Goal: Task Accomplishment & Management: Manage account settings

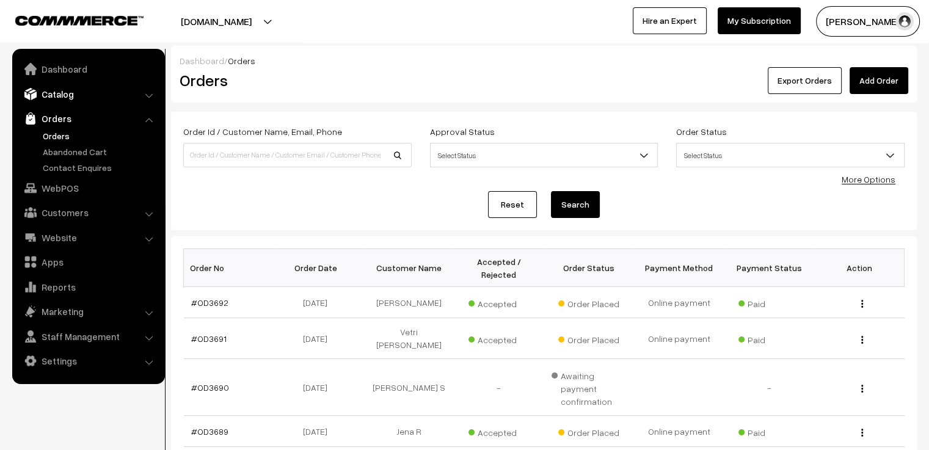
click at [80, 92] on link "Catalog" at bounding box center [87, 94] width 145 height 22
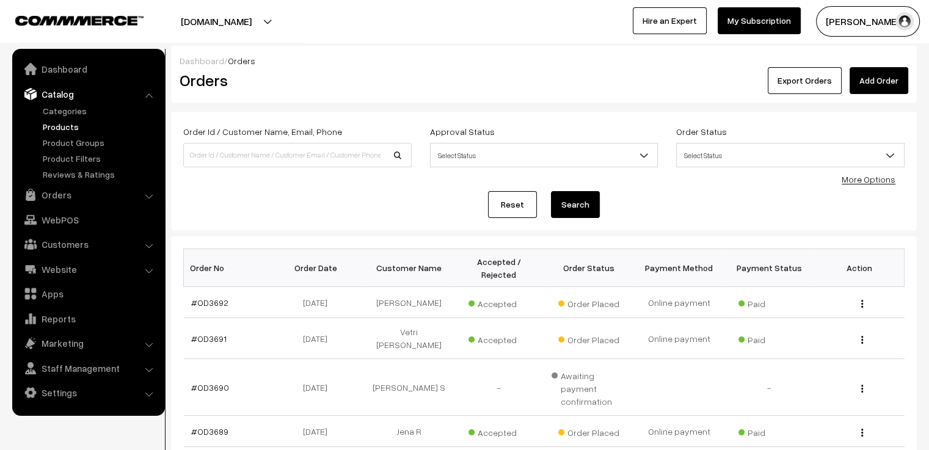
click at [55, 128] on link "Products" at bounding box center [100, 126] width 121 height 13
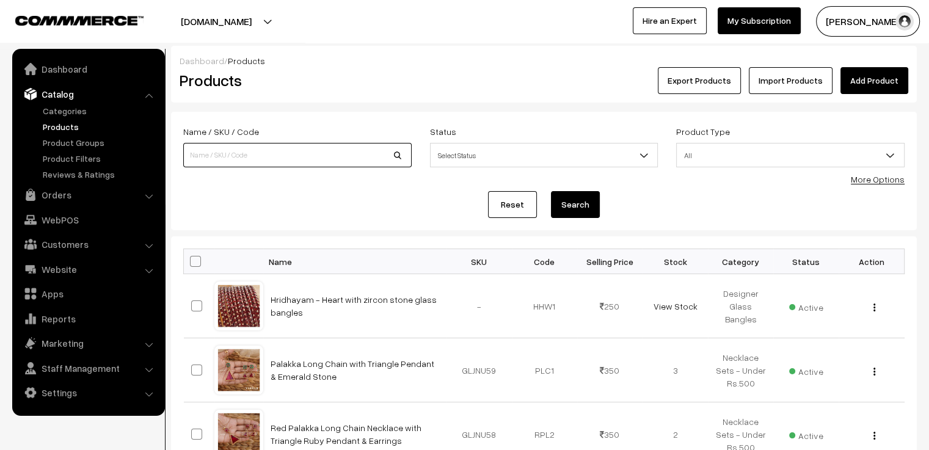
click at [219, 156] on input at bounding box center [297, 155] width 228 height 24
type input "ami"
click at [551, 191] on button "Search" at bounding box center [575, 204] width 49 height 27
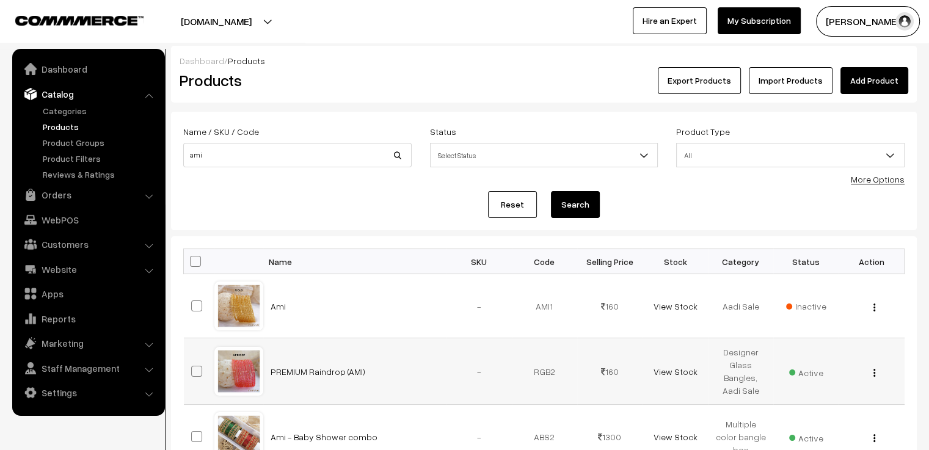
click at [245, 381] on div at bounding box center [239, 371] width 46 height 46
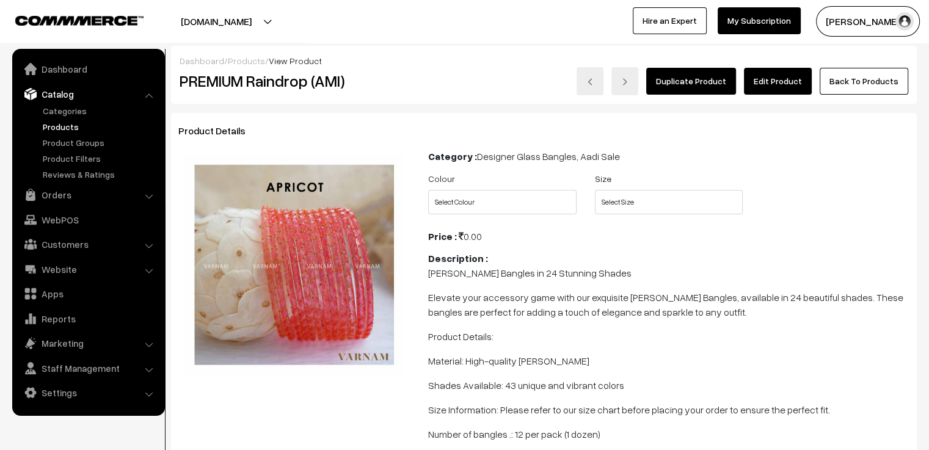
click at [771, 79] on link "Edit Product" at bounding box center [778, 81] width 68 height 27
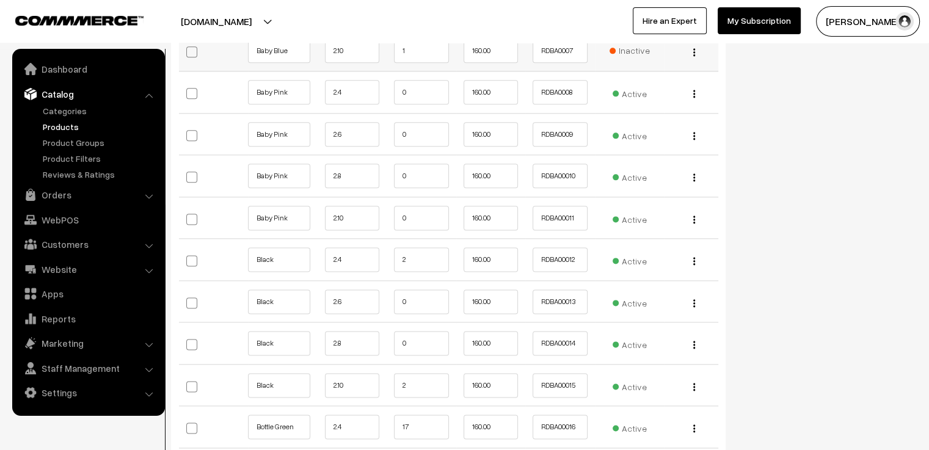
scroll to position [1649, 0]
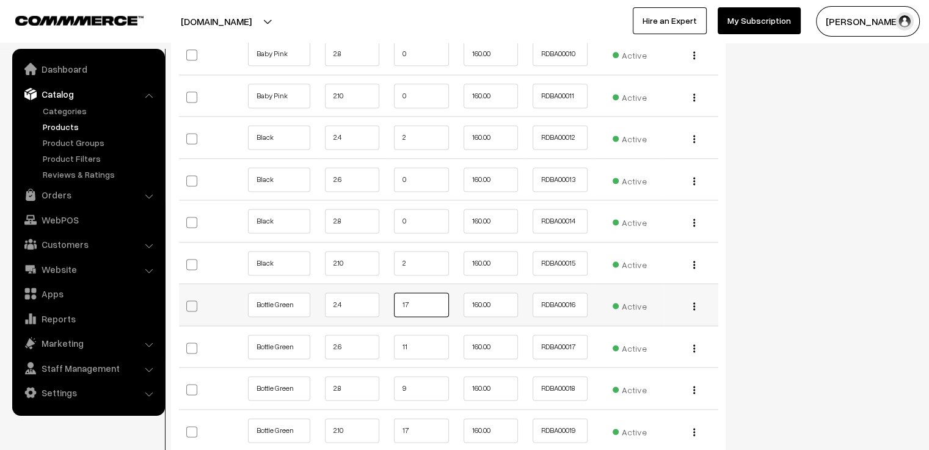
click at [424, 305] on input "17" at bounding box center [421, 304] width 55 height 24
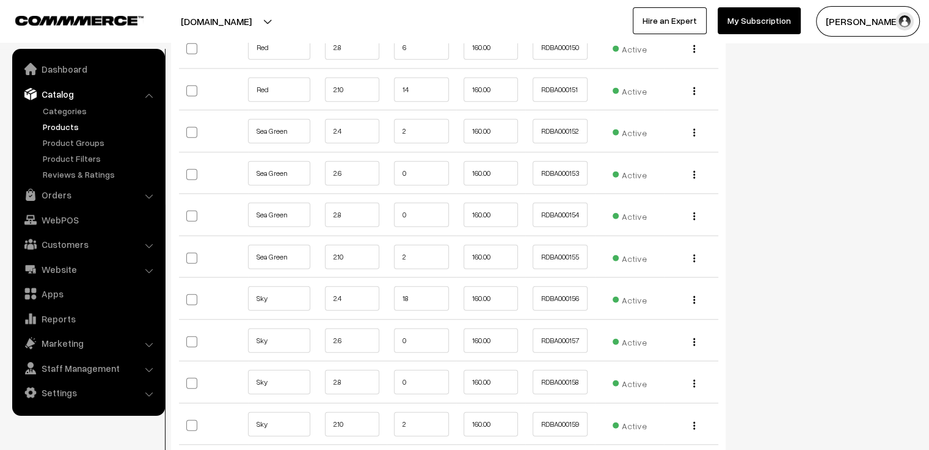
scroll to position [7572, 0]
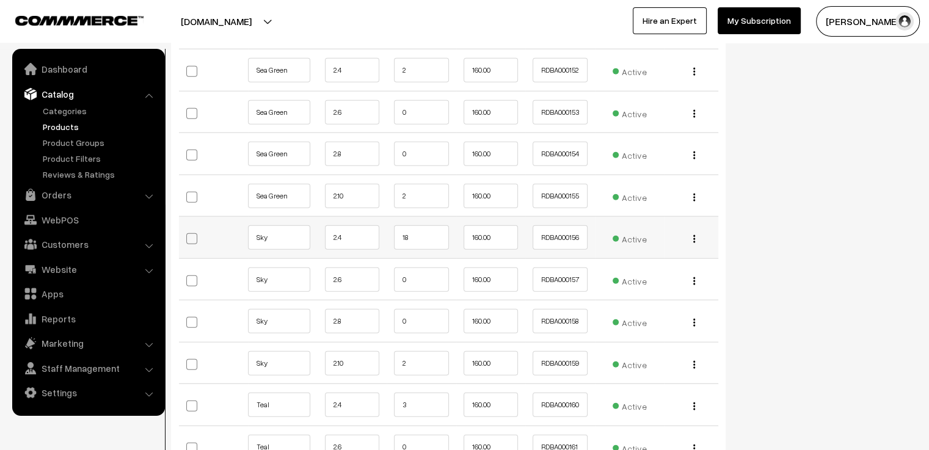
type input "15"
click at [435, 225] on input "18" at bounding box center [421, 237] width 55 height 24
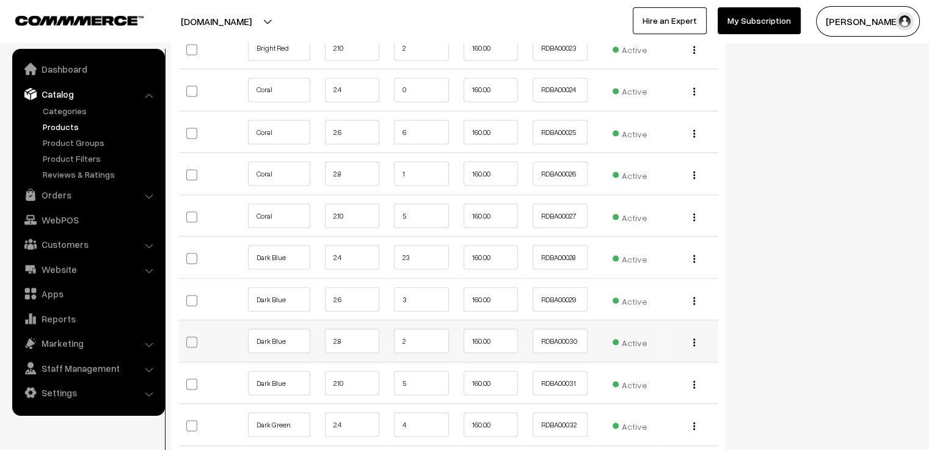
type input "16"
click at [430, 335] on input "2" at bounding box center [421, 341] width 55 height 24
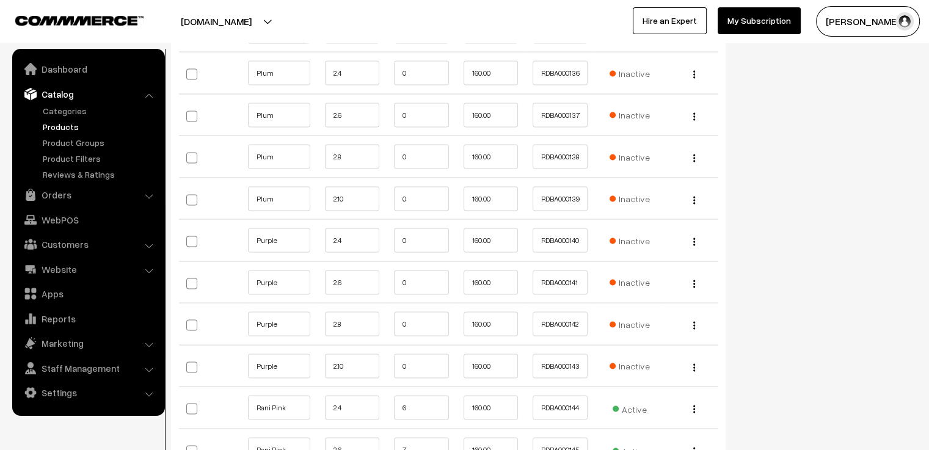
scroll to position [7083, 0]
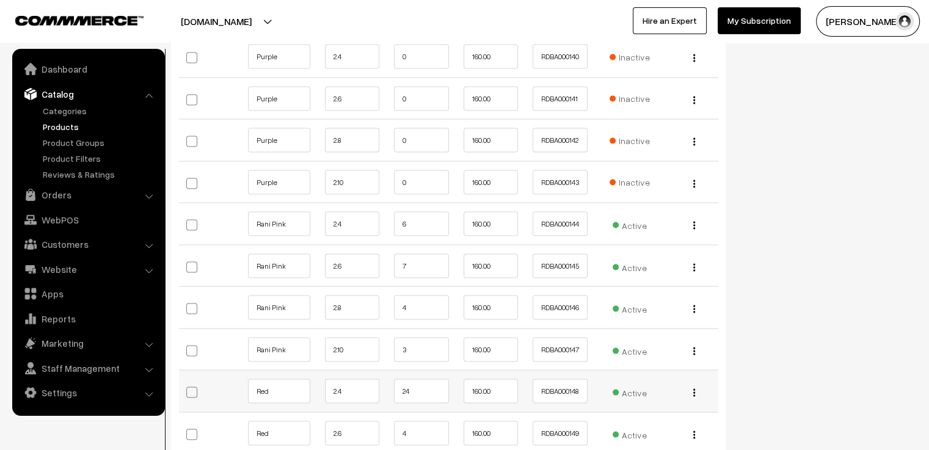
type input "1"
click at [417, 379] on input "24" at bounding box center [421, 391] width 55 height 24
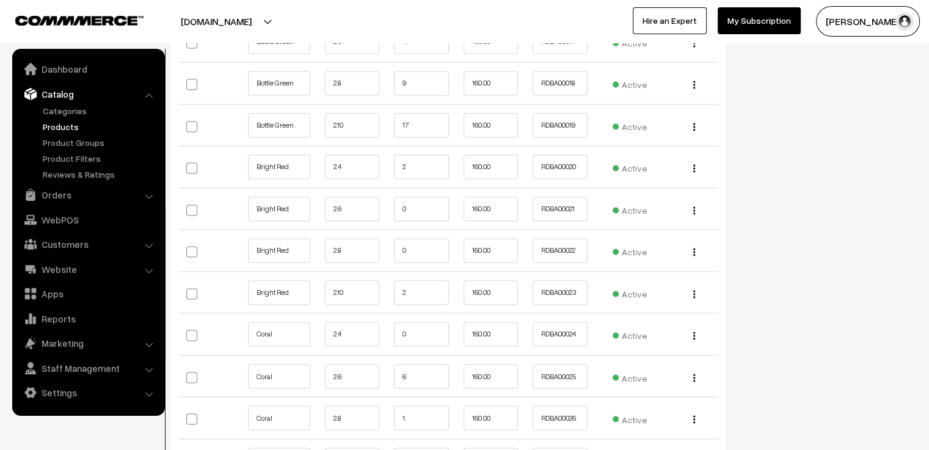
scroll to position [1893, 0]
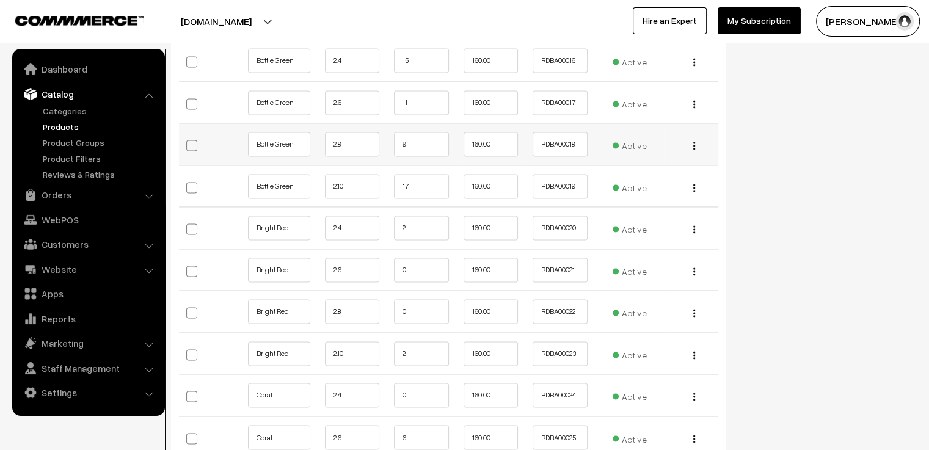
type input "22"
click at [410, 146] on input "9" at bounding box center [421, 144] width 55 height 24
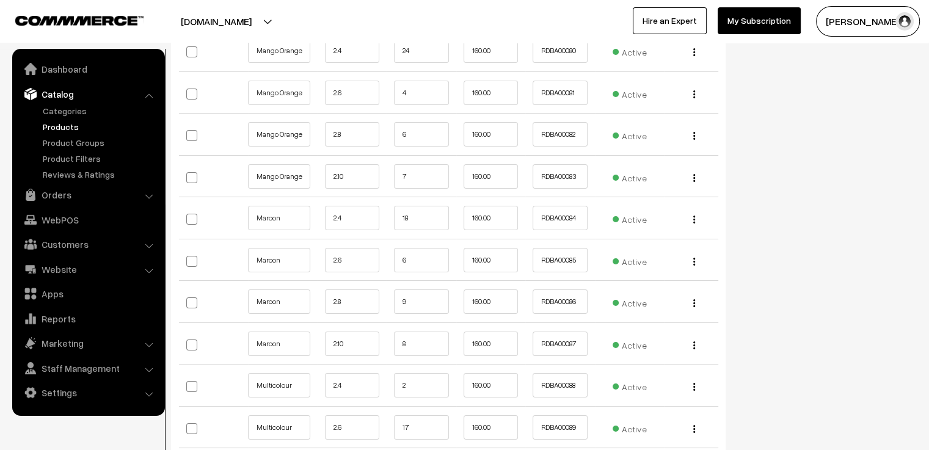
scroll to position [4519, 0]
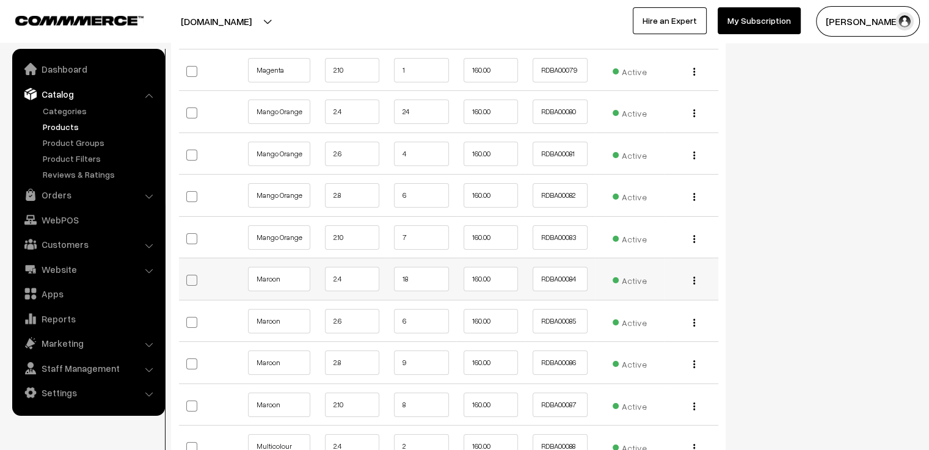
type input "8"
click at [435, 267] on input "18" at bounding box center [421, 279] width 55 height 24
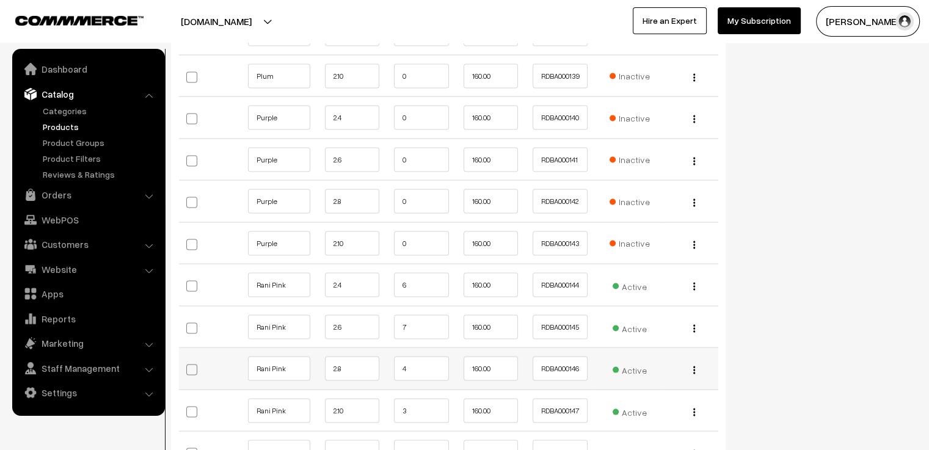
scroll to position [7327, 0]
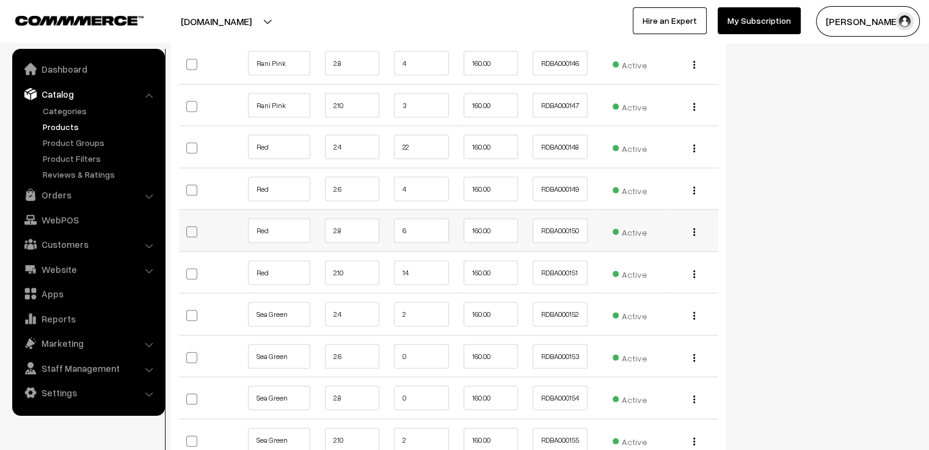
type input "15"
click at [429, 219] on input "6" at bounding box center [421, 231] width 55 height 24
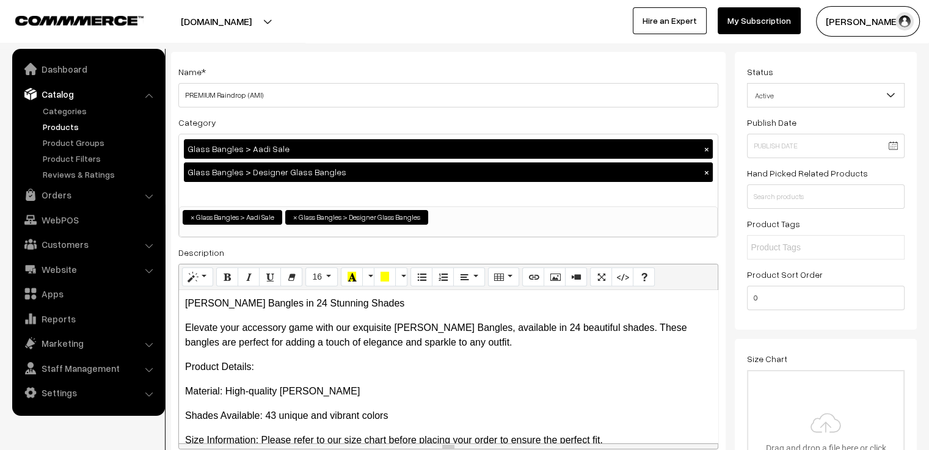
scroll to position [0, 0]
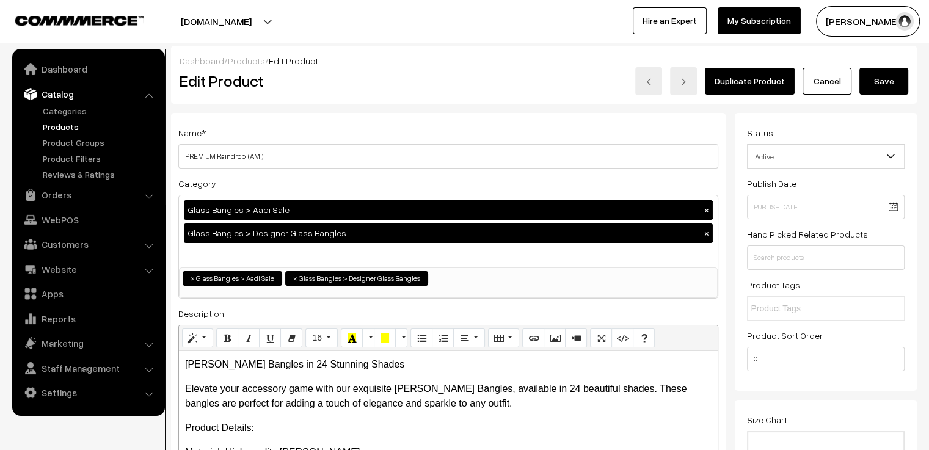
type input "4"
click at [891, 84] on button "Save" at bounding box center [883, 81] width 49 height 27
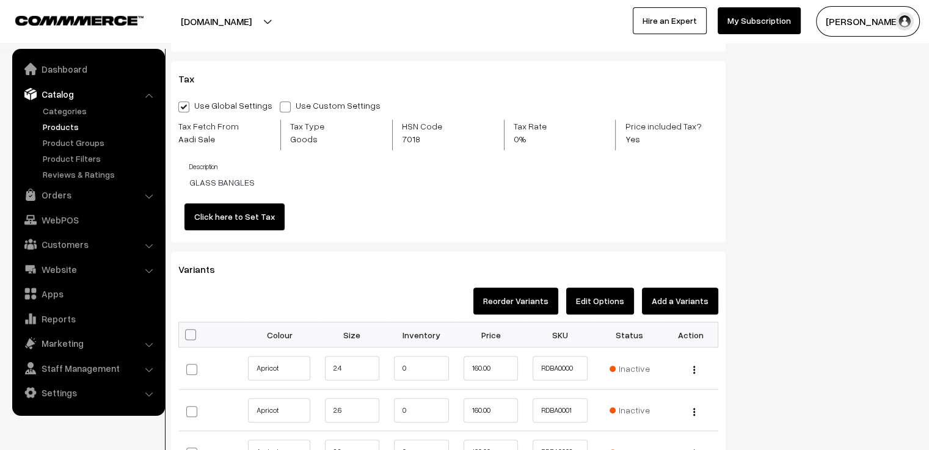
scroll to position [855, 0]
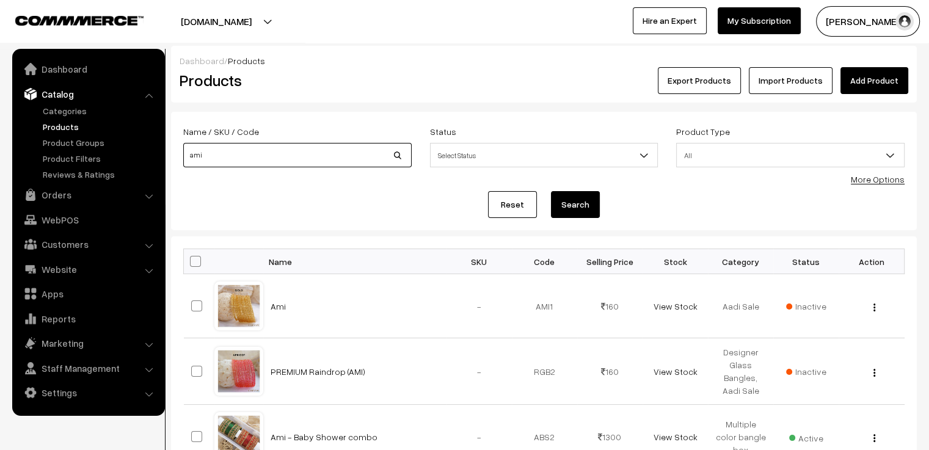
click at [253, 148] on input "ami" at bounding box center [297, 155] width 228 height 24
type input "a"
type input "yaashvi"
click at [551, 191] on button "Search" at bounding box center [575, 204] width 49 height 27
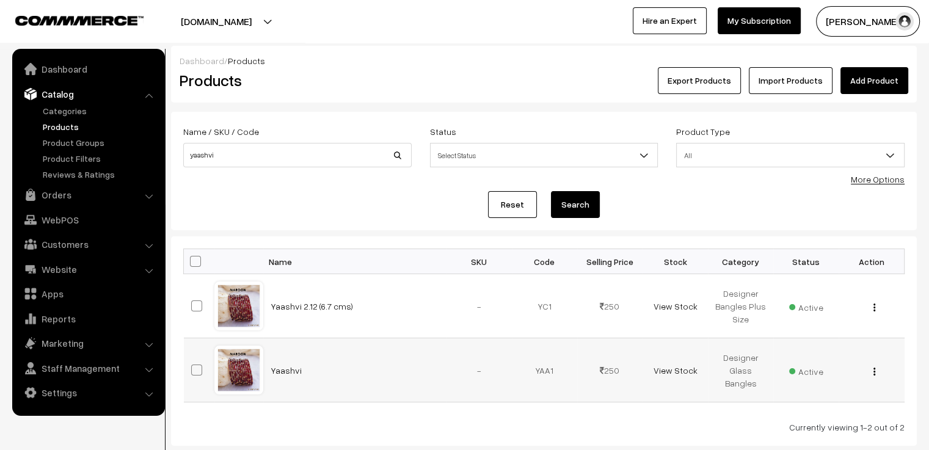
click at [239, 360] on div at bounding box center [239, 370] width 46 height 46
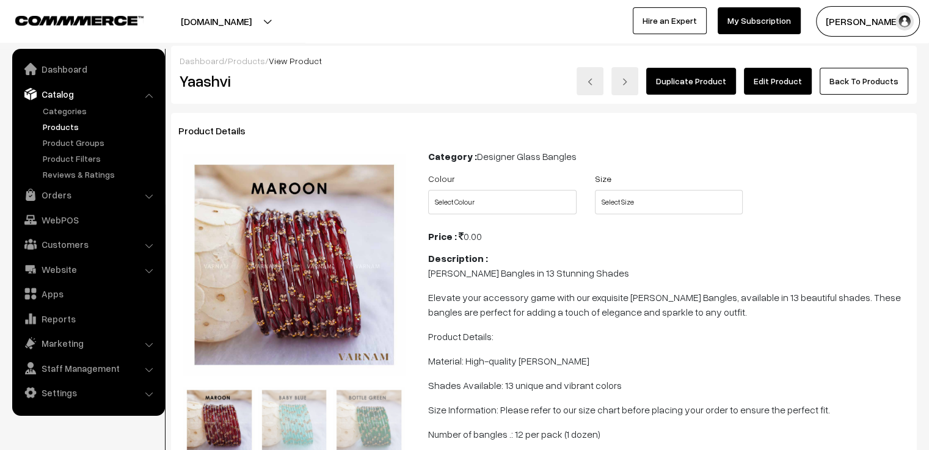
click at [795, 86] on link "Edit Product" at bounding box center [778, 81] width 68 height 27
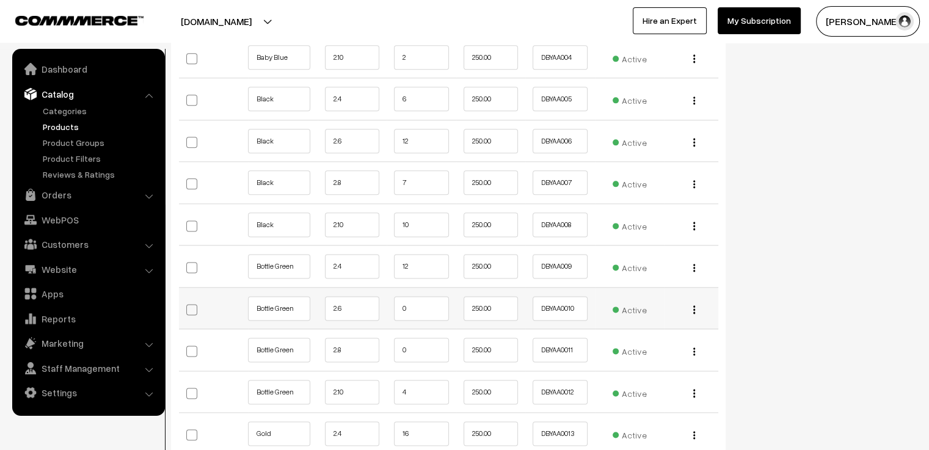
scroll to position [1588, 0]
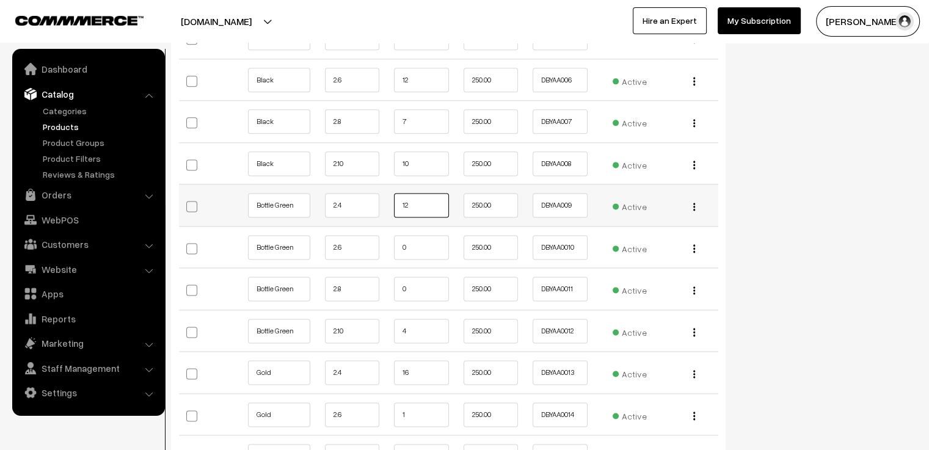
click at [415, 193] on input "12" at bounding box center [421, 205] width 55 height 24
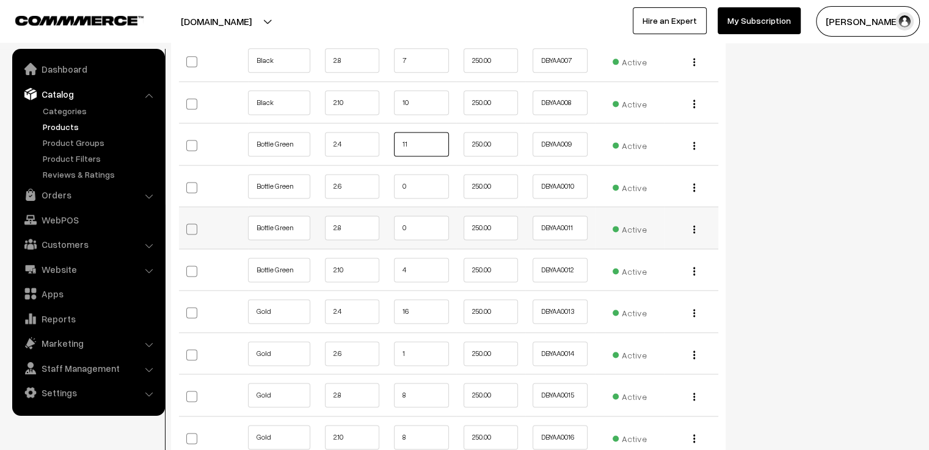
scroll to position [1710, 0]
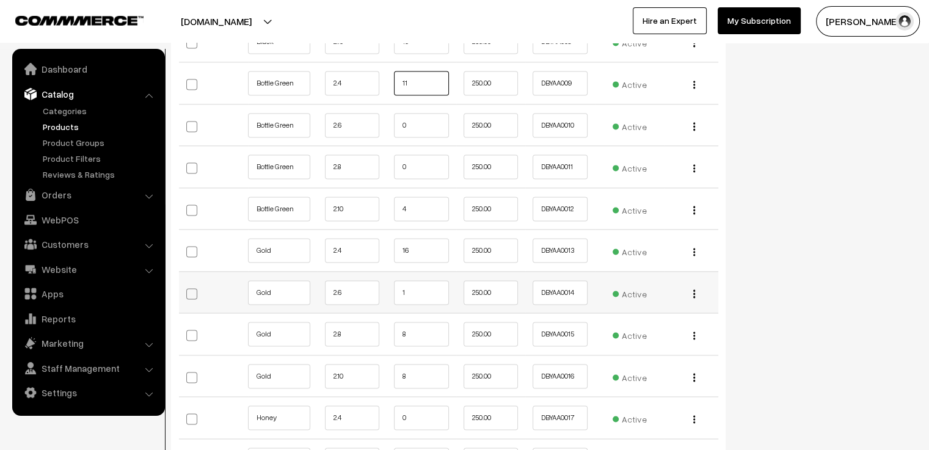
type input "11"
click at [406, 280] on input "1" at bounding box center [421, 292] width 55 height 24
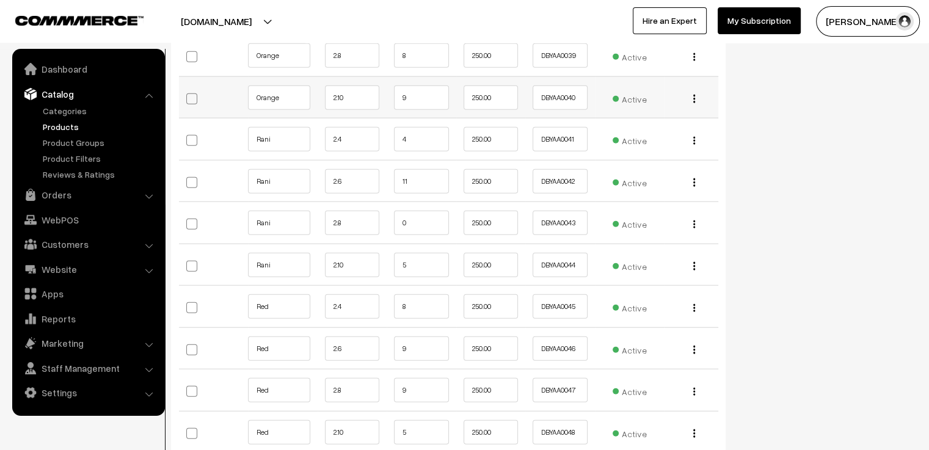
scroll to position [3175, 0]
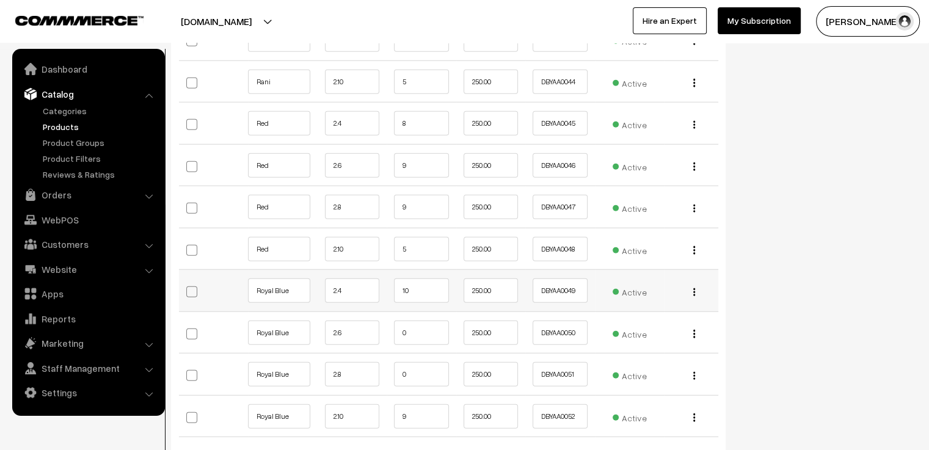
type input "0"
click at [410, 278] on input "10" at bounding box center [421, 290] width 55 height 24
type input "1"
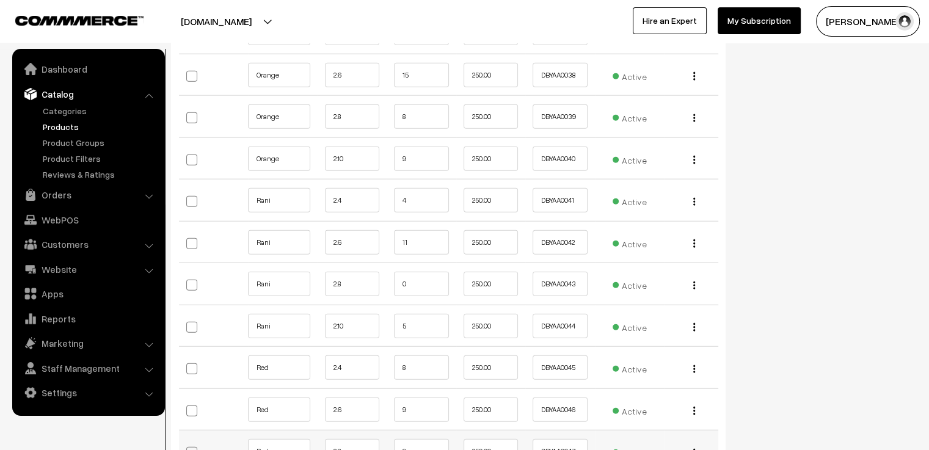
type input "9"
click at [426, 439] on input "9" at bounding box center [421, 451] width 55 height 24
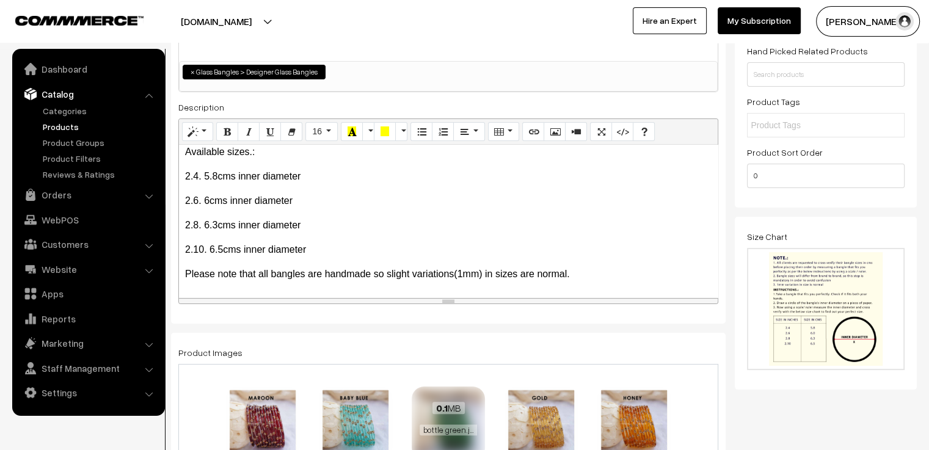
scroll to position [0, 0]
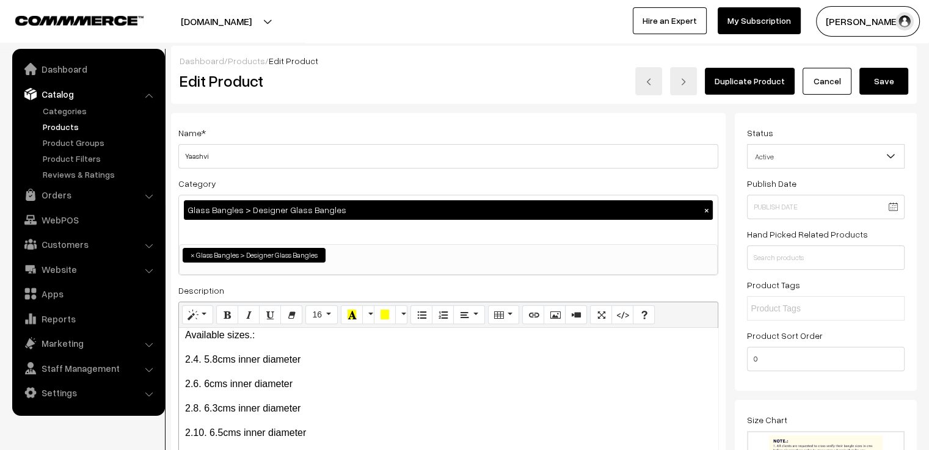
type input "8"
click at [895, 80] on button "Save" at bounding box center [883, 81] width 49 height 27
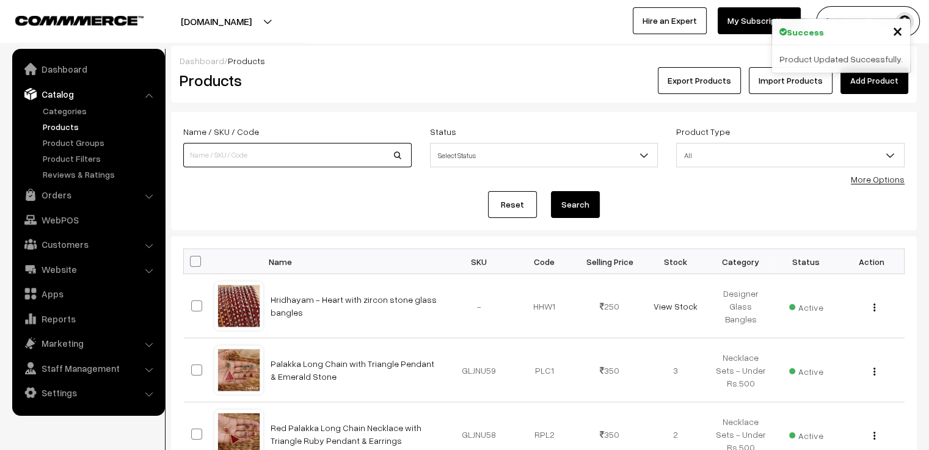
click at [318, 153] on input at bounding box center [297, 155] width 228 height 24
type input "viha"
click at [551, 191] on button "Search" at bounding box center [575, 204] width 49 height 27
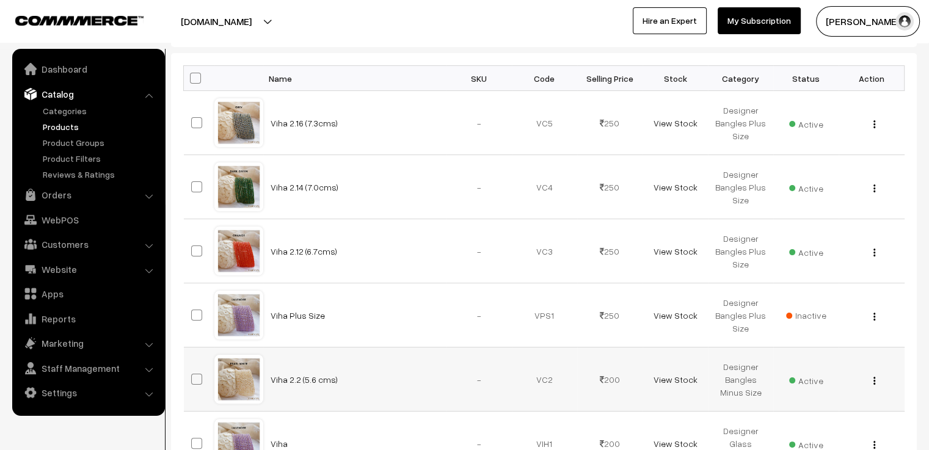
scroll to position [244, 0]
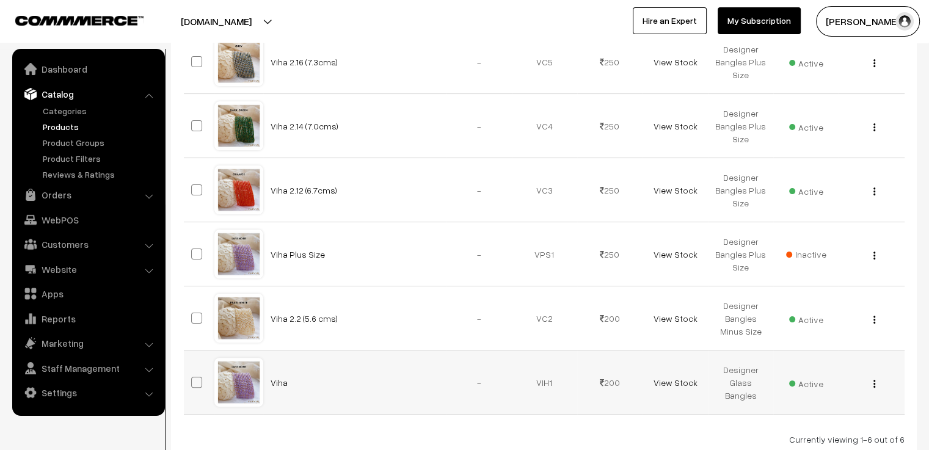
click at [234, 379] on div at bounding box center [239, 382] width 46 height 46
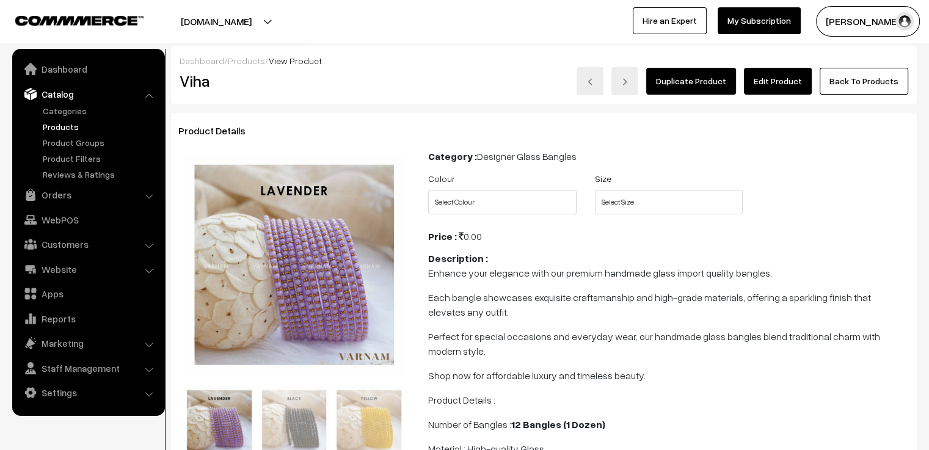
click at [778, 84] on link "Edit Product" at bounding box center [778, 81] width 68 height 27
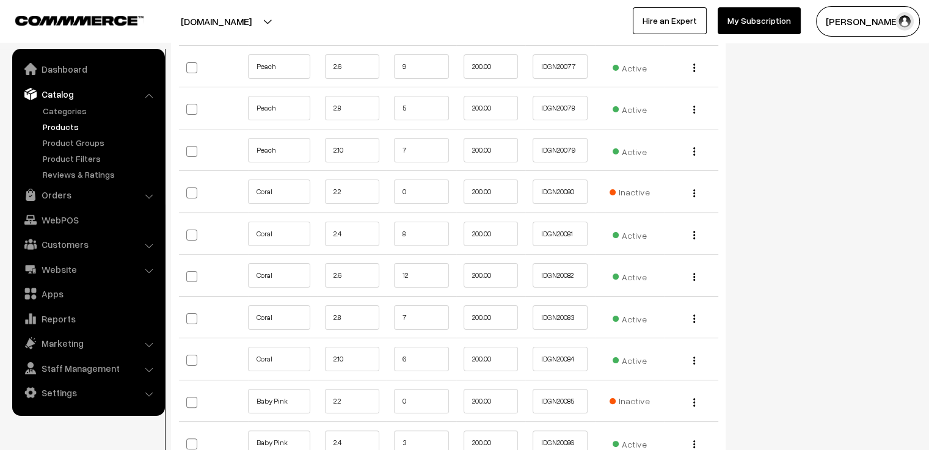
scroll to position [4641, 0]
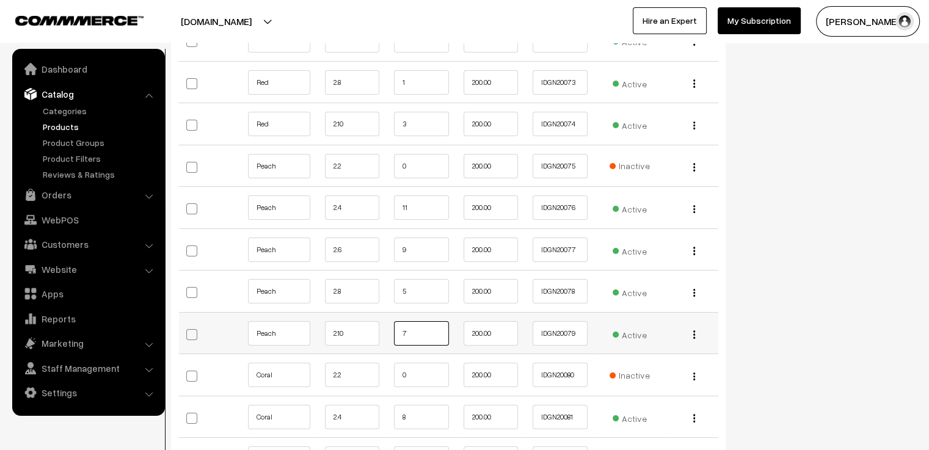
click at [426, 321] on input "7" at bounding box center [421, 333] width 55 height 24
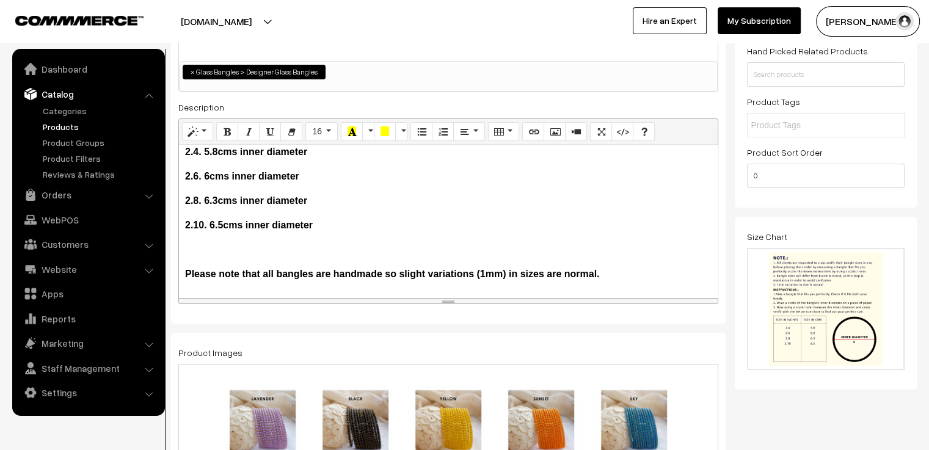
scroll to position [0, 0]
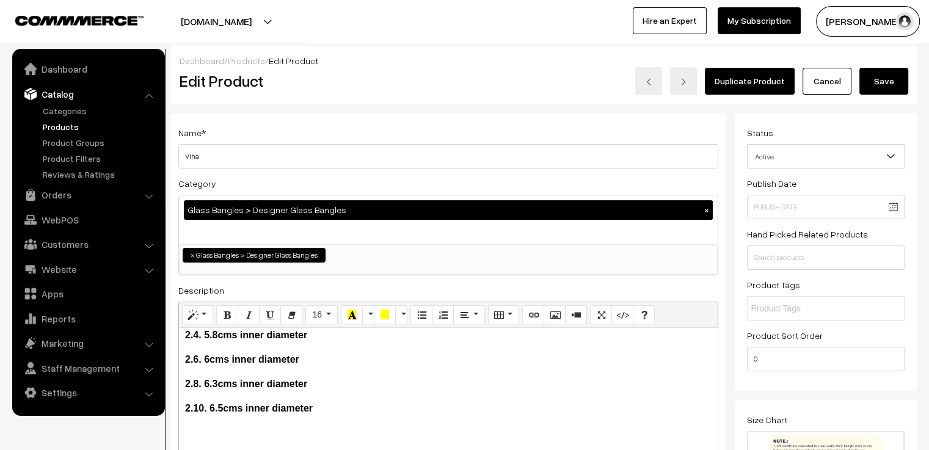
type input "6"
click at [888, 78] on button "Save" at bounding box center [883, 81] width 49 height 27
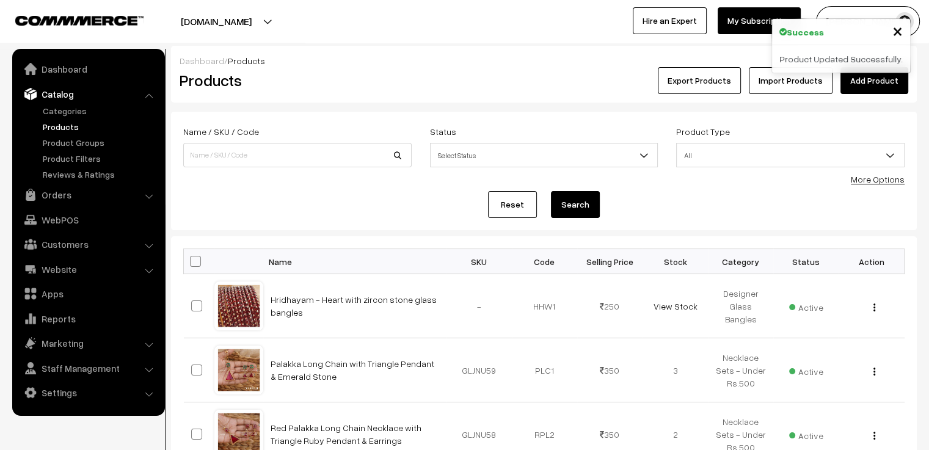
drag, startPoint x: 0, startPoint y: 0, endPoint x: 459, endPoint y: 51, distance: 462.0
click at [459, 51] on div "Dashboard / Products Products Export Products Import Products Add Product" at bounding box center [544, 74] width 746 height 57
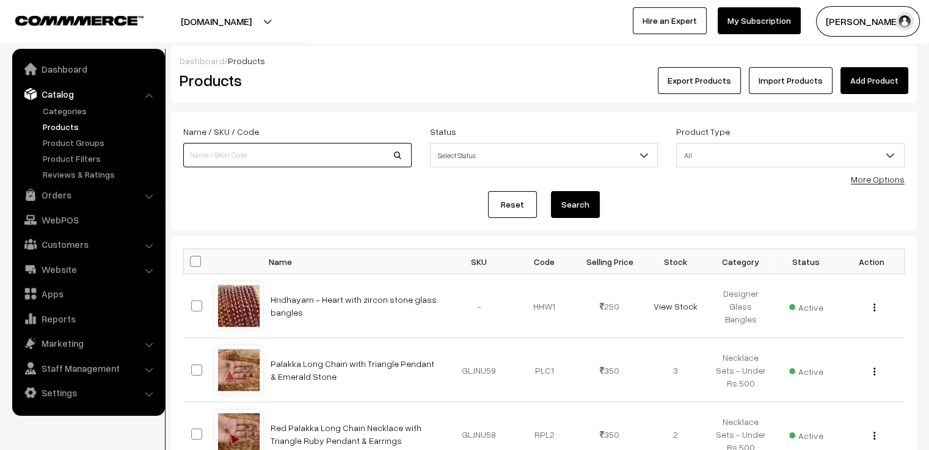
click at [212, 145] on input at bounding box center [297, 155] width 228 height 24
type input "viha"
click at [551, 191] on button "Search" at bounding box center [575, 204] width 49 height 27
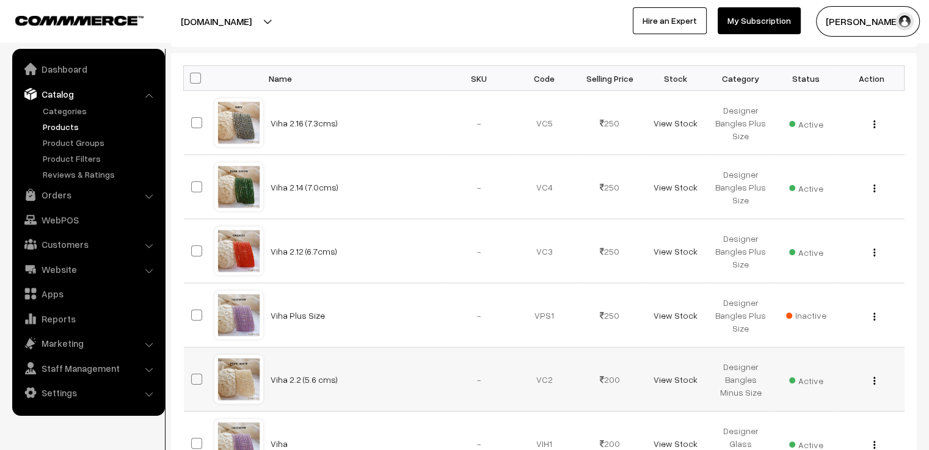
scroll to position [305, 0]
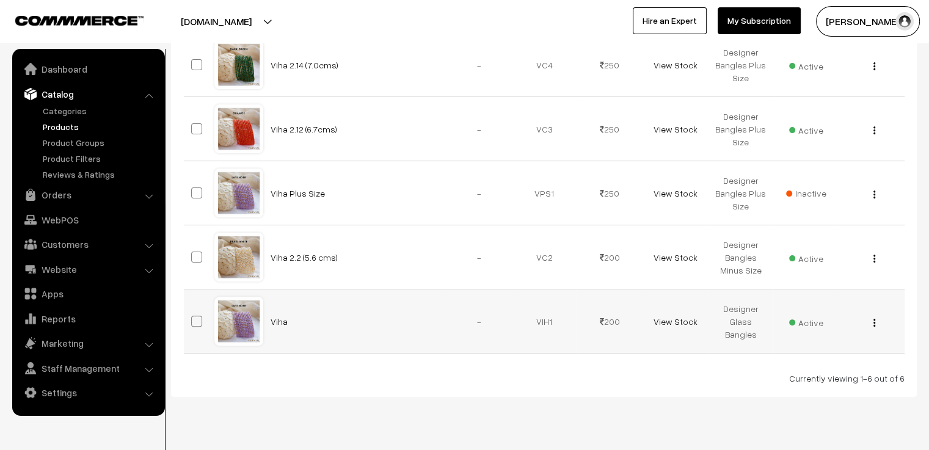
click at [249, 325] on div at bounding box center [239, 321] width 46 height 46
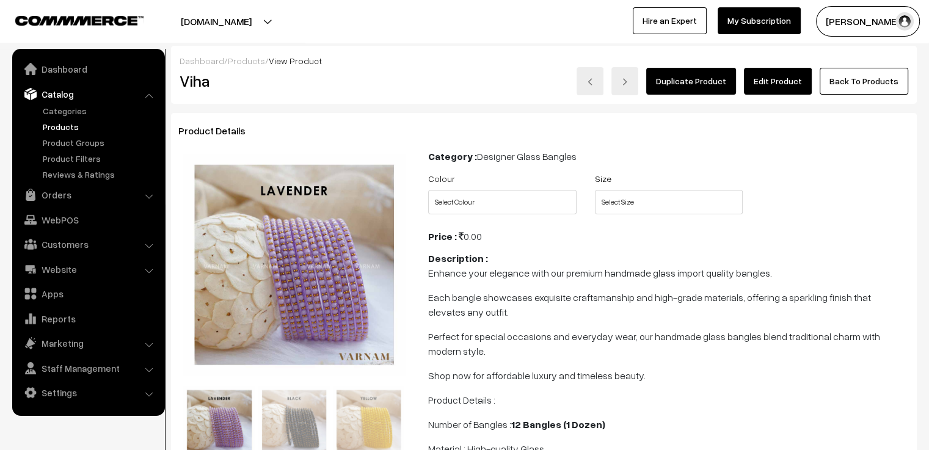
click at [799, 78] on link "Edit Product" at bounding box center [778, 81] width 68 height 27
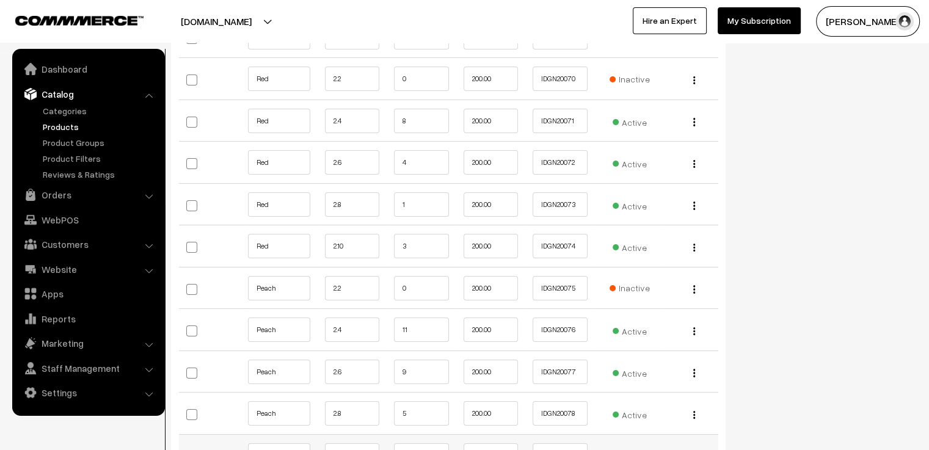
scroll to position [4641, 0]
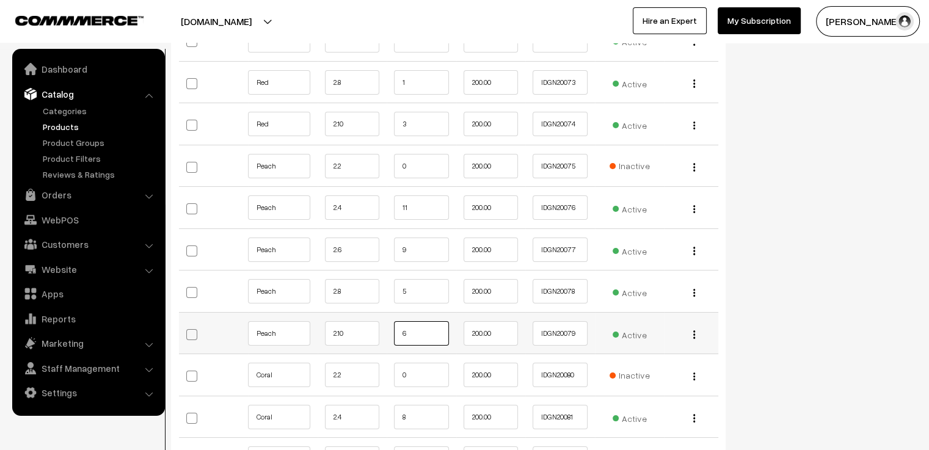
click at [426, 321] on input "6" at bounding box center [421, 333] width 55 height 24
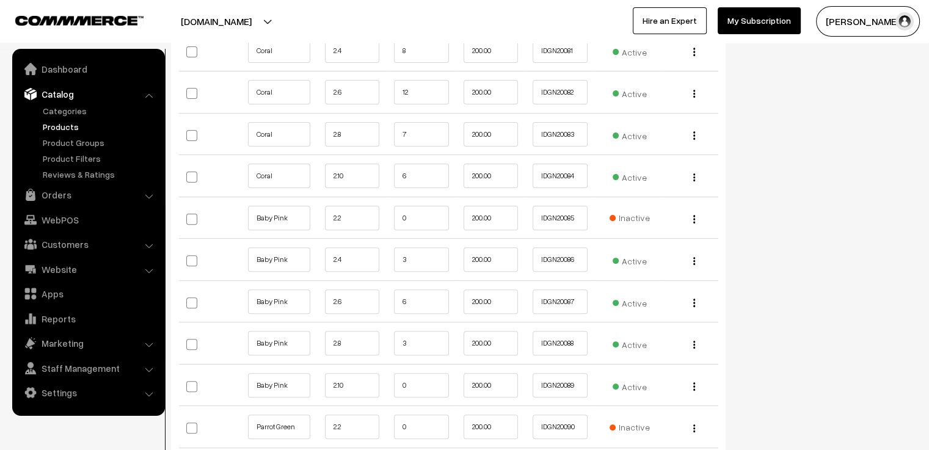
scroll to position [5068, 0]
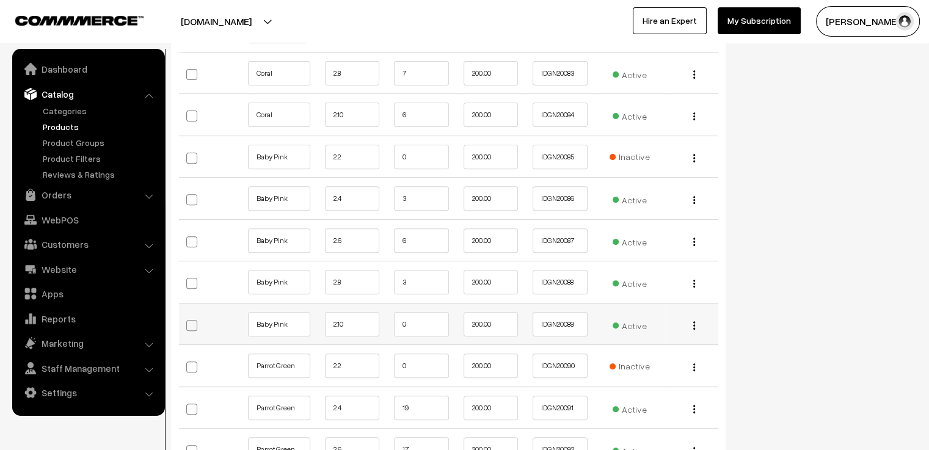
type input "5"
click at [416, 312] on input "0" at bounding box center [421, 324] width 55 height 24
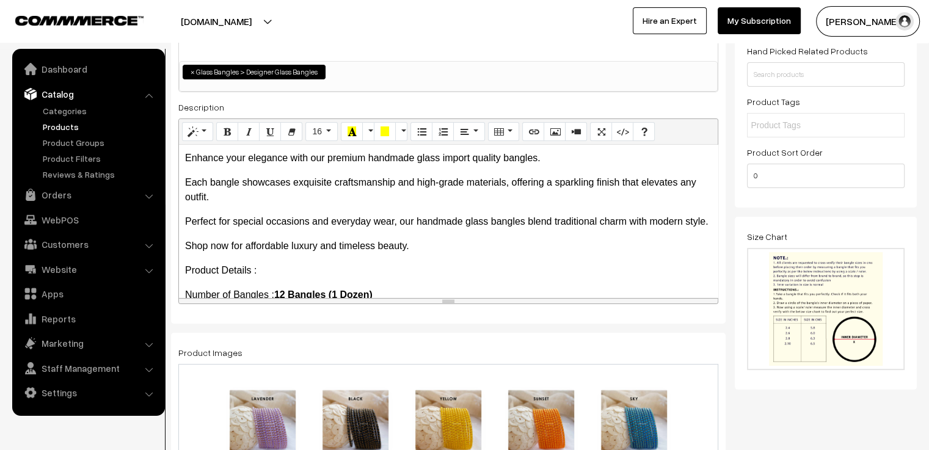
scroll to position [0, 0]
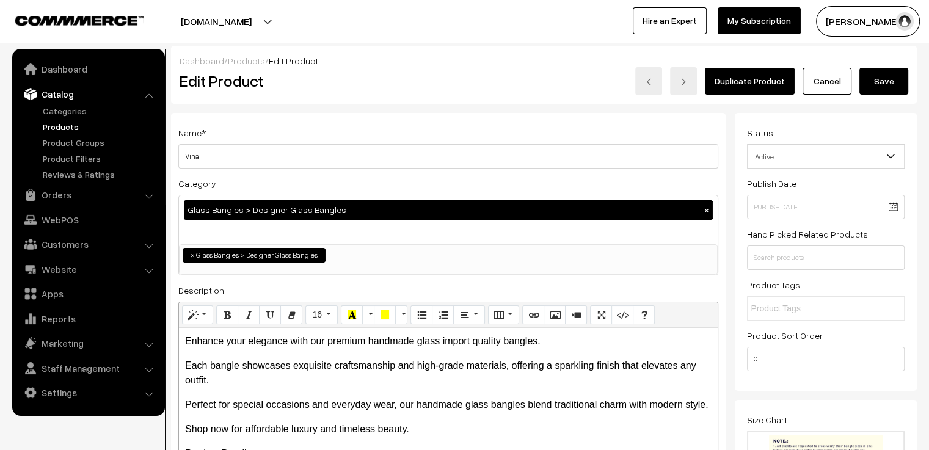
click at [884, 76] on button "Save" at bounding box center [883, 81] width 49 height 27
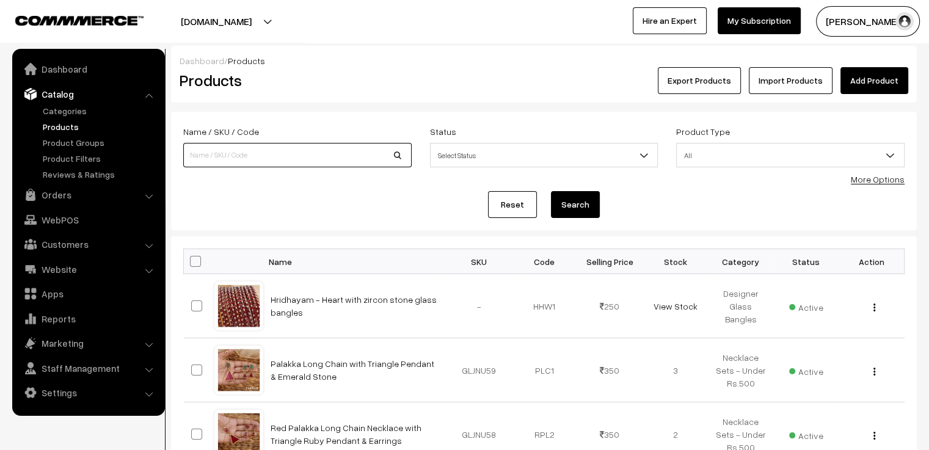
click at [250, 145] on input at bounding box center [297, 155] width 228 height 24
type input "viha"
click at [551, 191] on button "Search" at bounding box center [575, 204] width 49 height 27
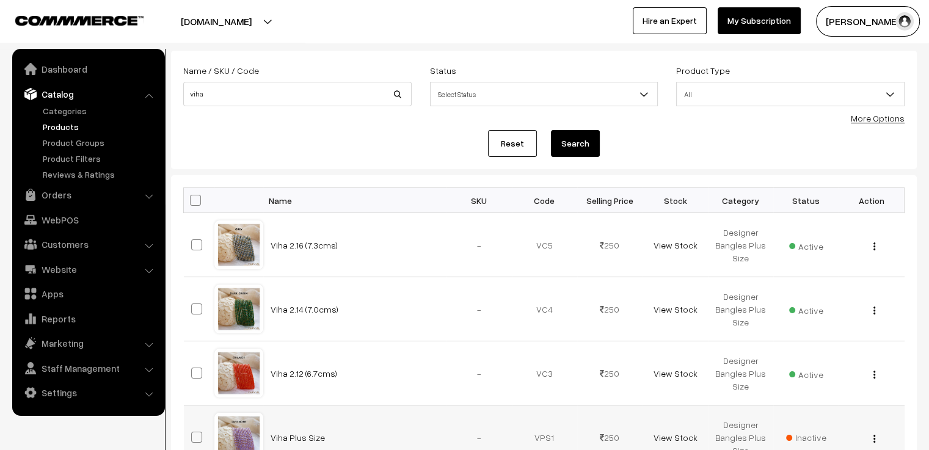
scroll to position [122, 0]
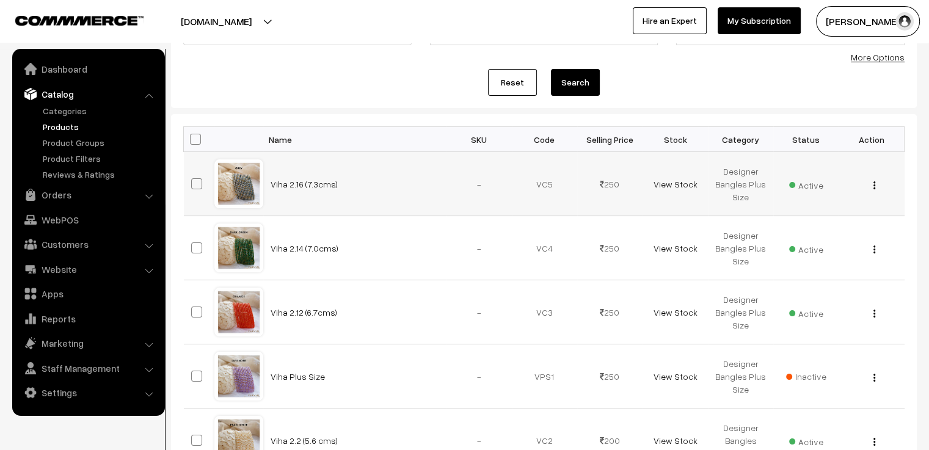
click at [247, 182] on div at bounding box center [239, 184] width 46 height 46
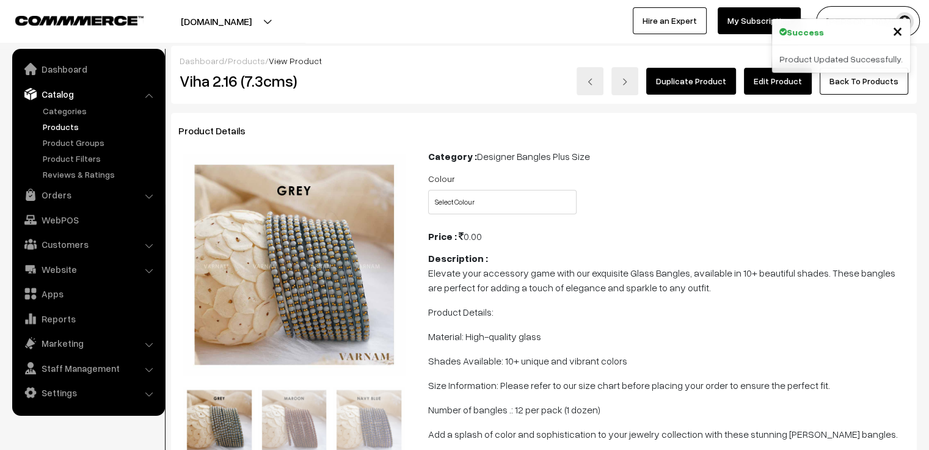
click at [780, 79] on link "Edit Product" at bounding box center [778, 81] width 68 height 27
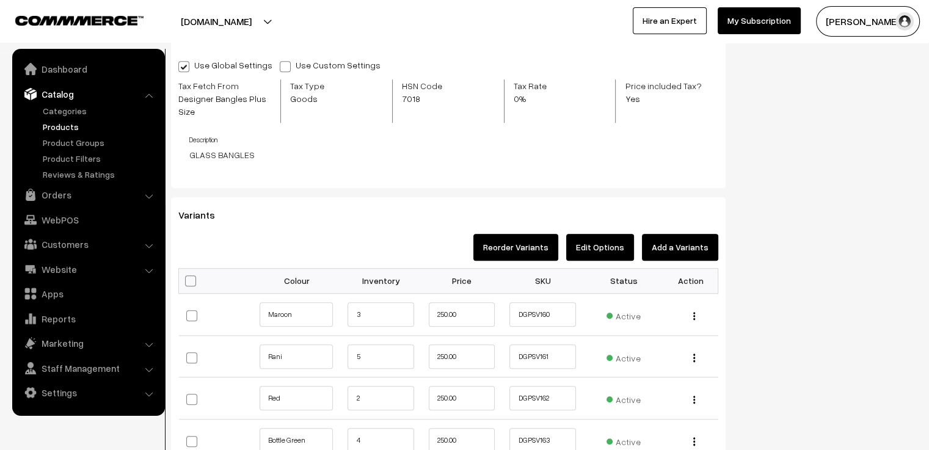
scroll to position [1160, 0]
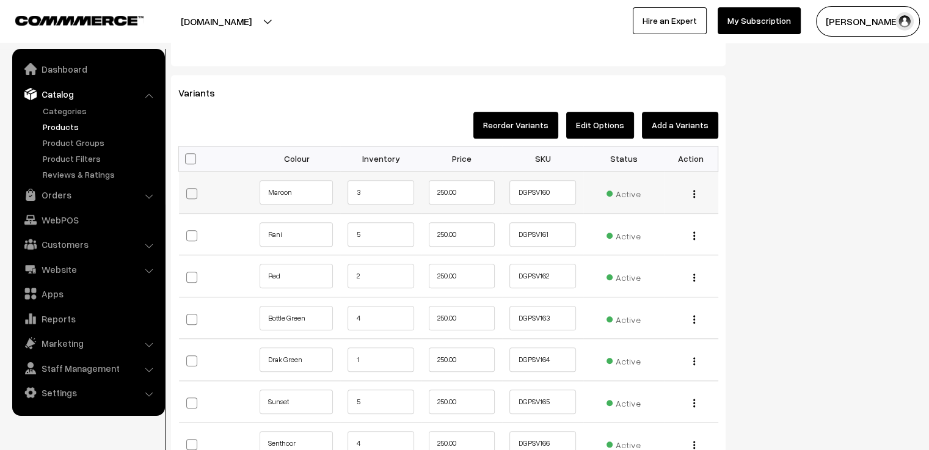
click at [389, 175] on td "3" at bounding box center [380, 193] width 81 height 42
click at [382, 190] on input "3" at bounding box center [380, 192] width 66 height 24
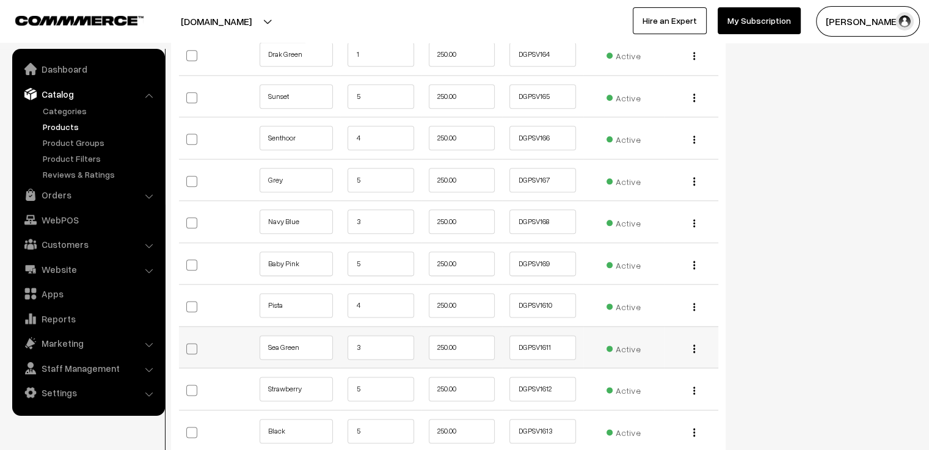
scroll to position [1404, 0]
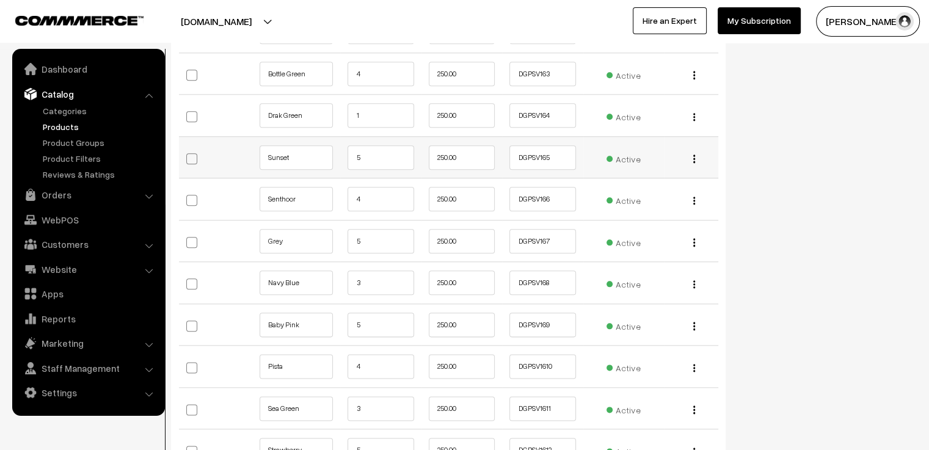
type input "2"
click at [376, 164] on input "5" at bounding box center [380, 157] width 66 height 24
type input "4"
click at [404, 316] on input "5" at bounding box center [380, 325] width 66 height 24
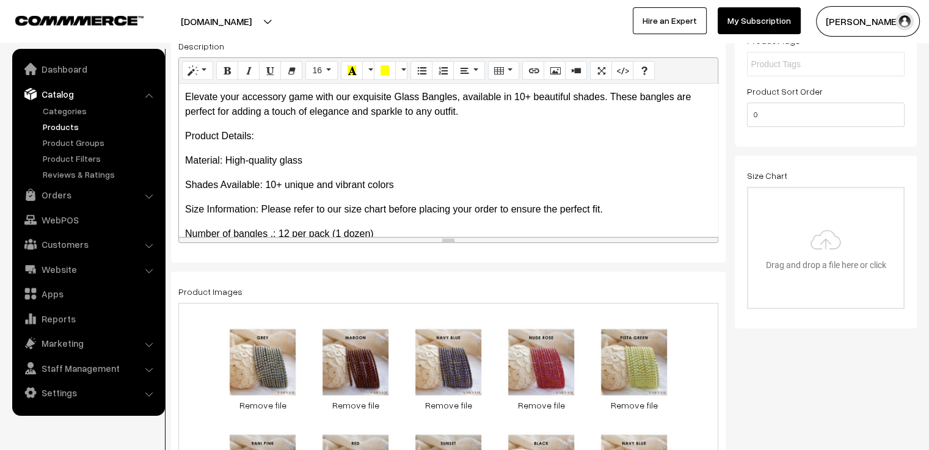
scroll to position [0, 0]
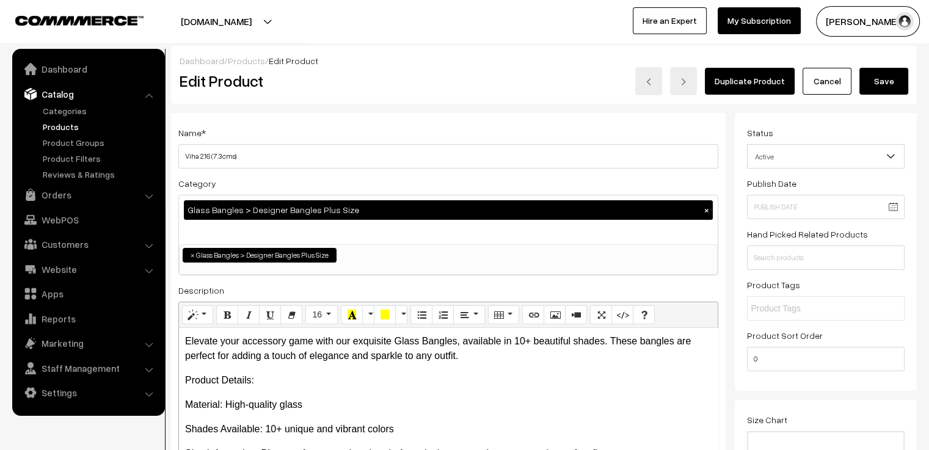
type input "4"
click at [868, 85] on button "Save" at bounding box center [883, 81] width 49 height 27
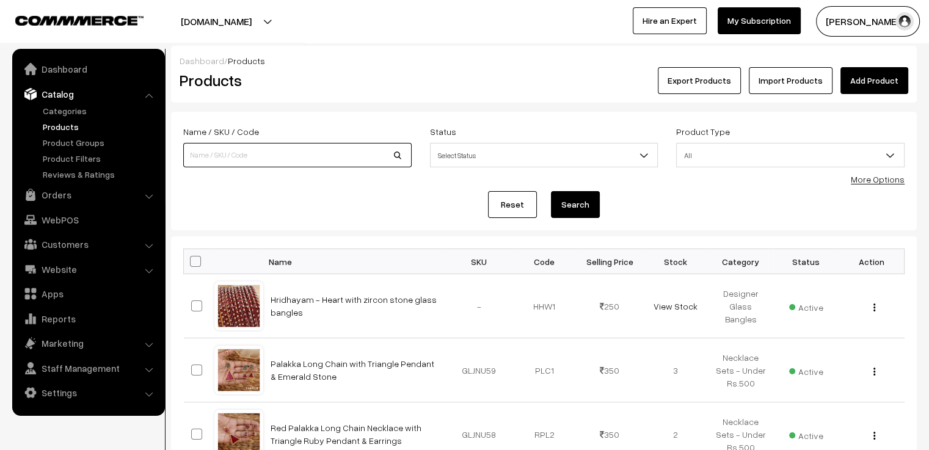
click at [355, 162] on input at bounding box center [297, 155] width 228 height 24
type input "charvi"
click at [551, 191] on button "Search" at bounding box center [575, 204] width 49 height 27
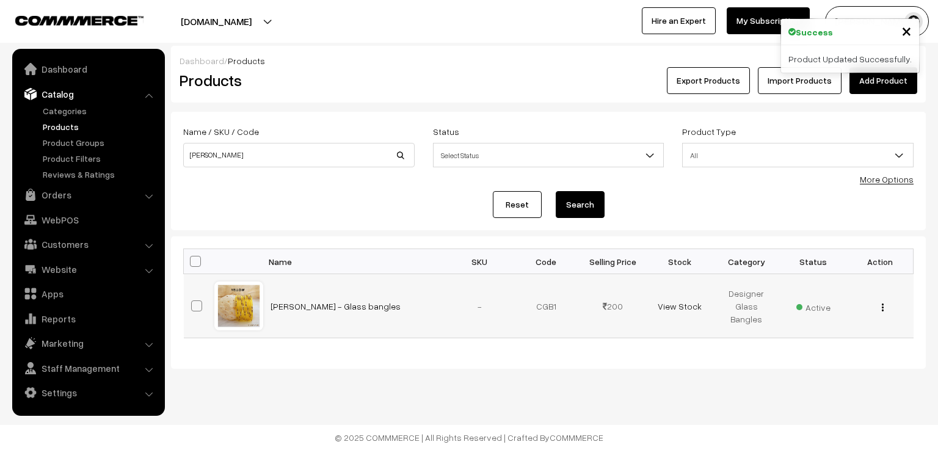
click at [233, 300] on div at bounding box center [239, 306] width 46 height 46
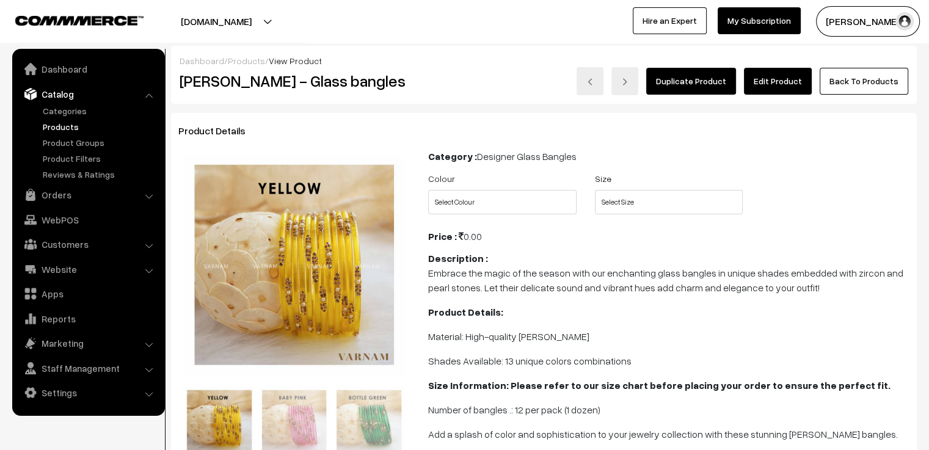
click at [786, 87] on link "Edit Product" at bounding box center [778, 81] width 68 height 27
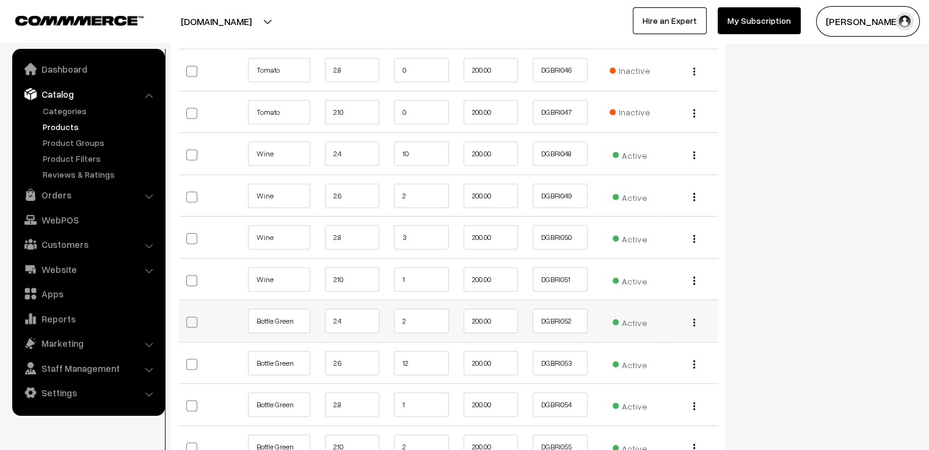
scroll to position [3007, 0]
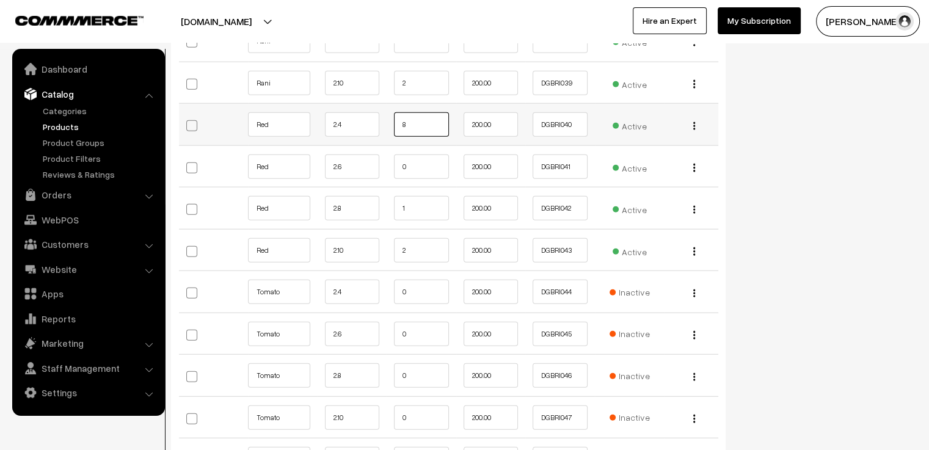
click at [433, 112] on input "8" at bounding box center [421, 124] width 55 height 24
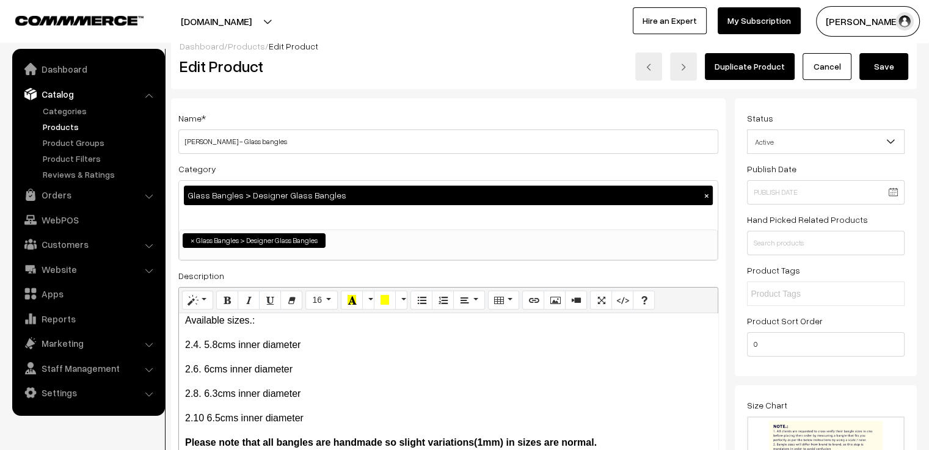
scroll to position [0, 0]
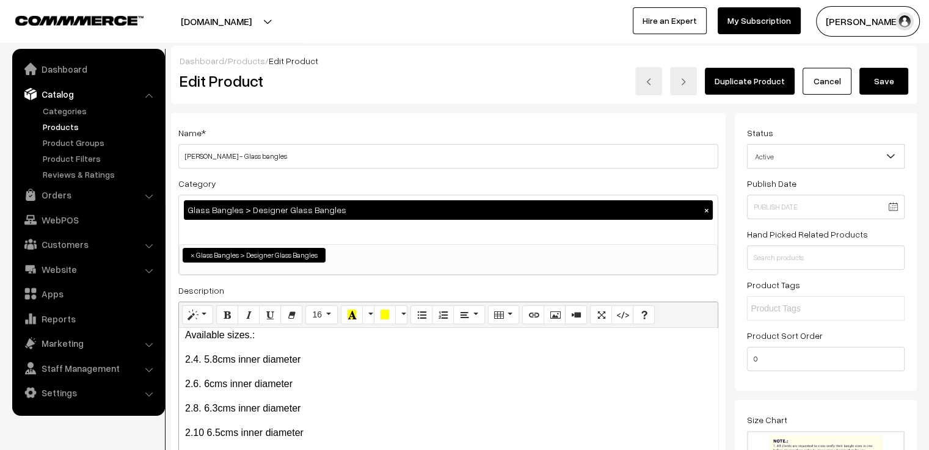
type input "7"
click at [874, 76] on button "Save" at bounding box center [883, 81] width 49 height 27
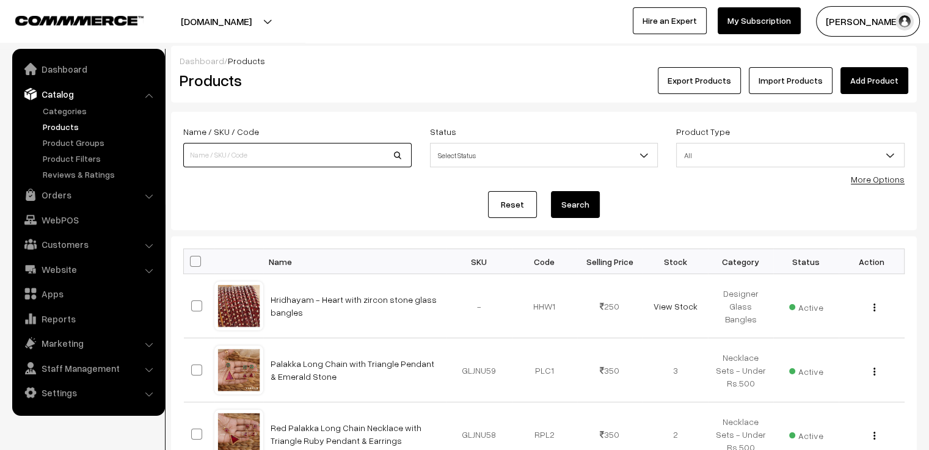
click at [313, 157] on input at bounding box center [297, 155] width 228 height 24
type input "roodlof"
click at [551, 191] on button "Search" at bounding box center [575, 204] width 49 height 27
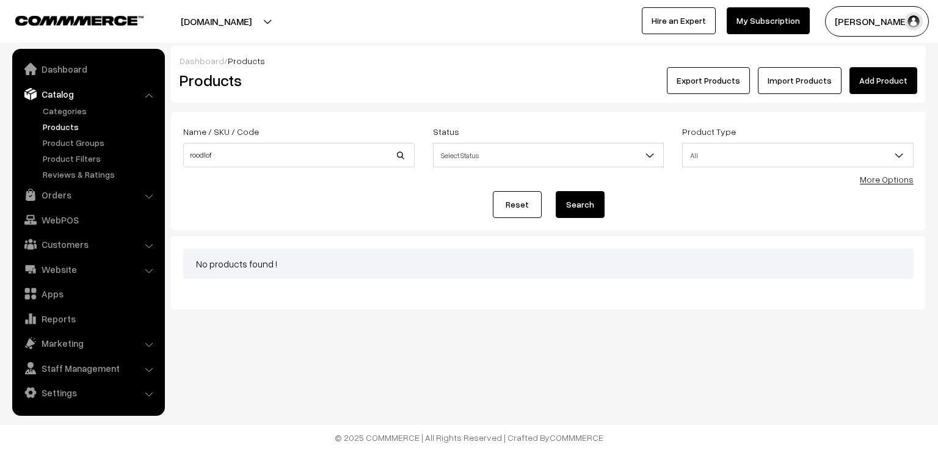
click at [280, 142] on div "Name / SKU / Code roodlof" at bounding box center [298, 145] width 231 height 43
click at [294, 148] on input "roodlof" at bounding box center [298, 155] width 231 height 24
type input "roodolf"
click at [556, 191] on button "Search" at bounding box center [580, 204] width 49 height 27
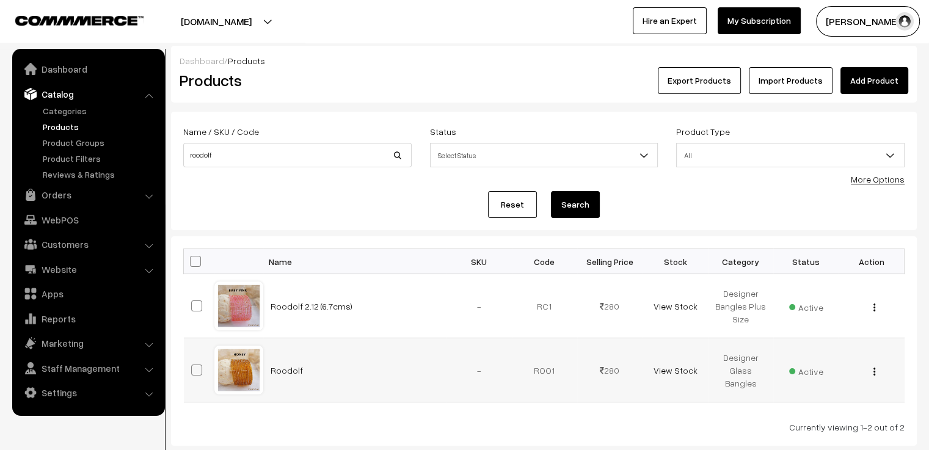
click at [237, 363] on div at bounding box center [239, 370] width 46 height 46
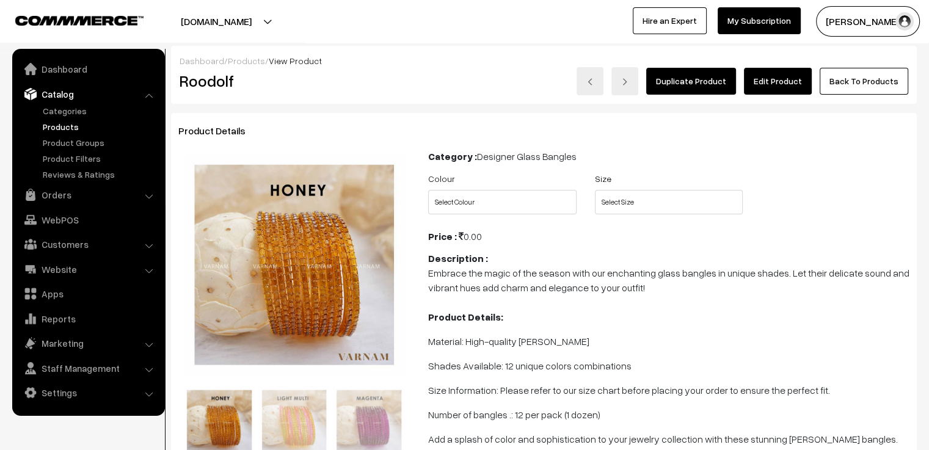
click at [797, 75] on link "Edit Product" at bounding box center [778, 81] width 68 height 27
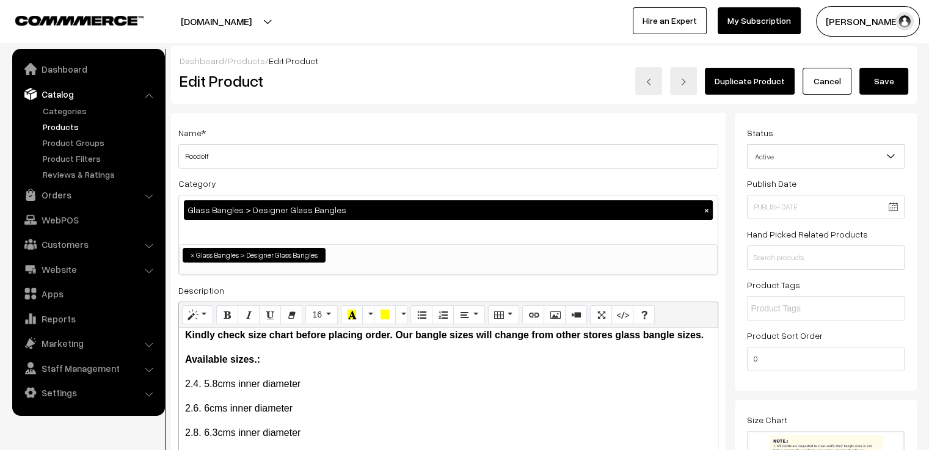
click at [873, 82] on button "Save" at bounding box center [883, 81] width 49 height 27
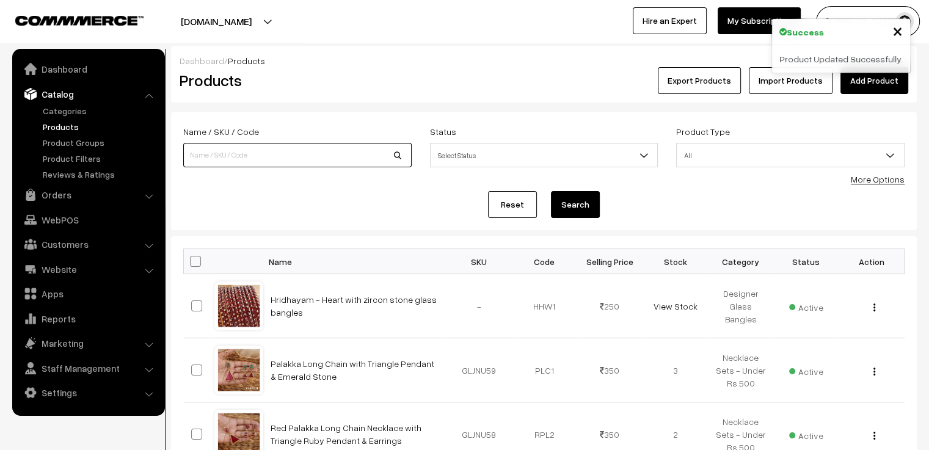
click at [209, 150] on input at bounding box center [297, 155] width 228 height 24
type input "Aaradhana"
click at [551, 191] on button "Search" at bounding box center [575, 204] width 49 height 27
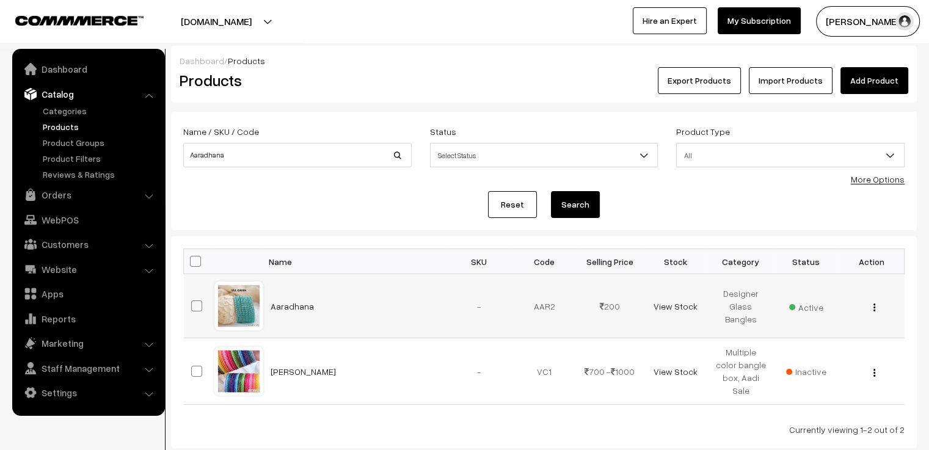
click at [228, 321] on div at bounding box center [239, 306] width 46 height 46
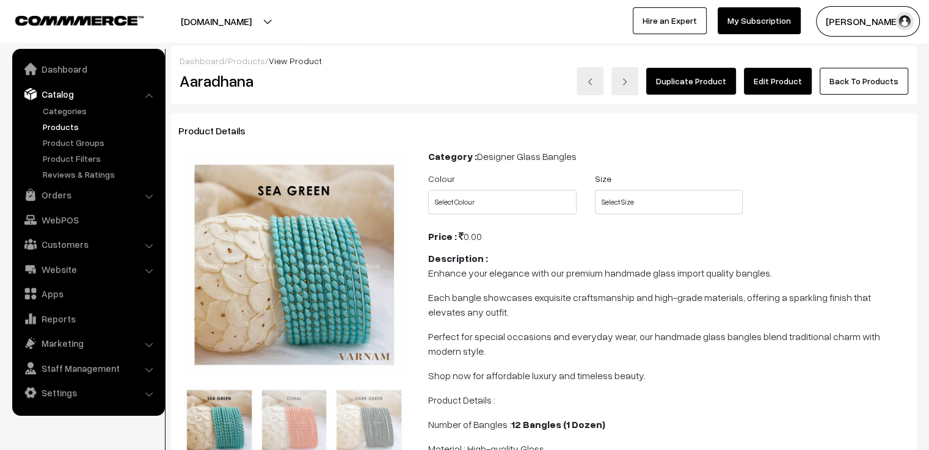
click at [771, 81] on link "Edit Product" at bounding box center [778, 81] width 68 height 27
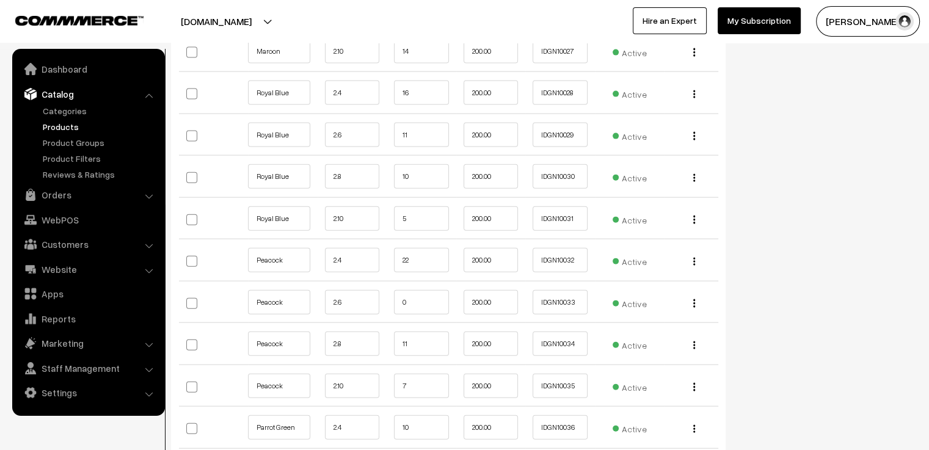
scroll to position [2931, 0]
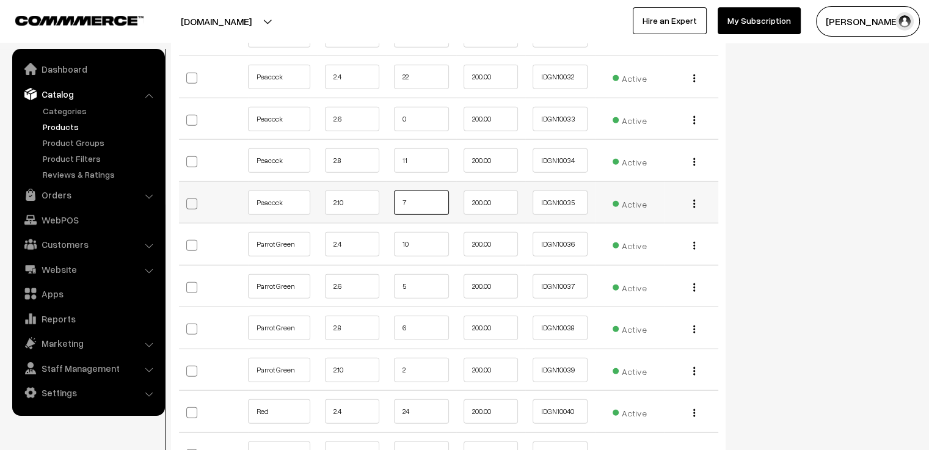
click at [408, 191] on input "7" at bounding box center [421, 203] width 55 height 24
type input "6"
click at [427, 358] on input "2" at bounding box center [421, 370] width 55 height 24
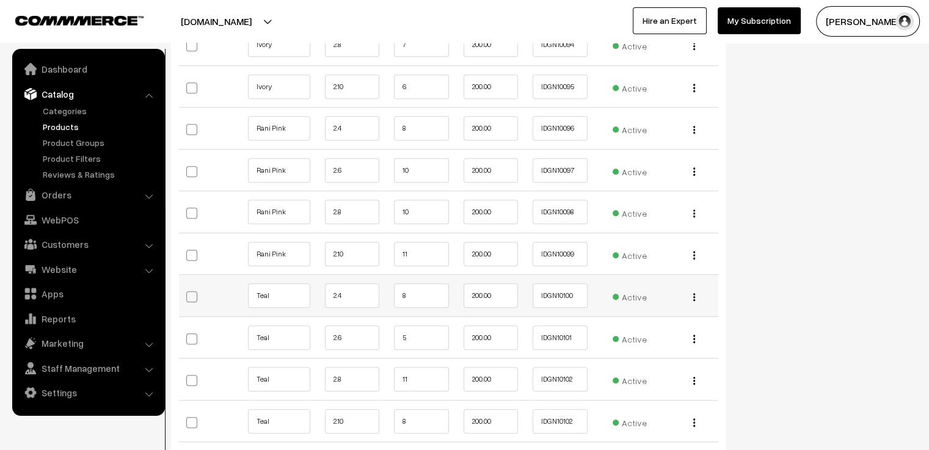
scroll to position [5618, 0]
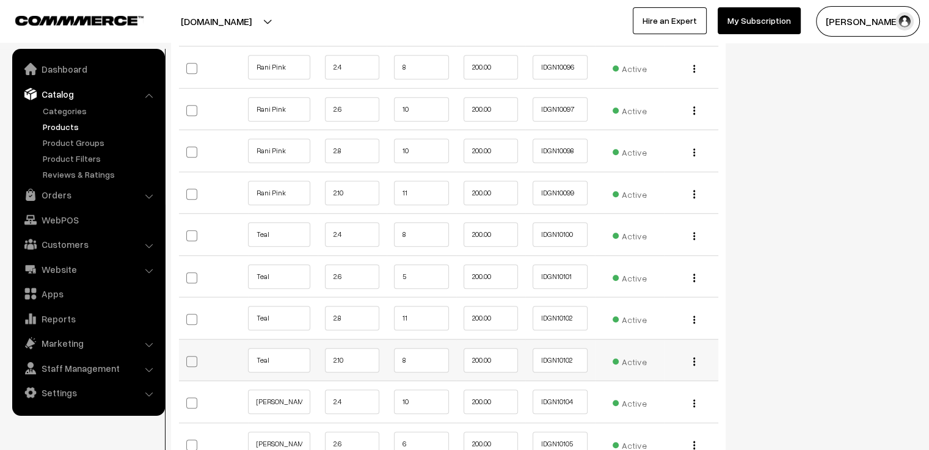
type input "1"
click at [416, 348] on input "8" at bounding box center [421, 360] width 55 height 24
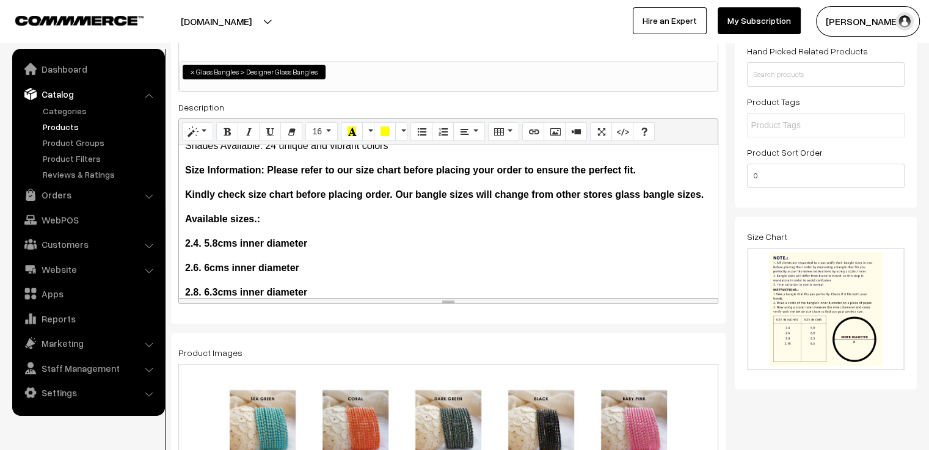
scroll to position [0, 0]
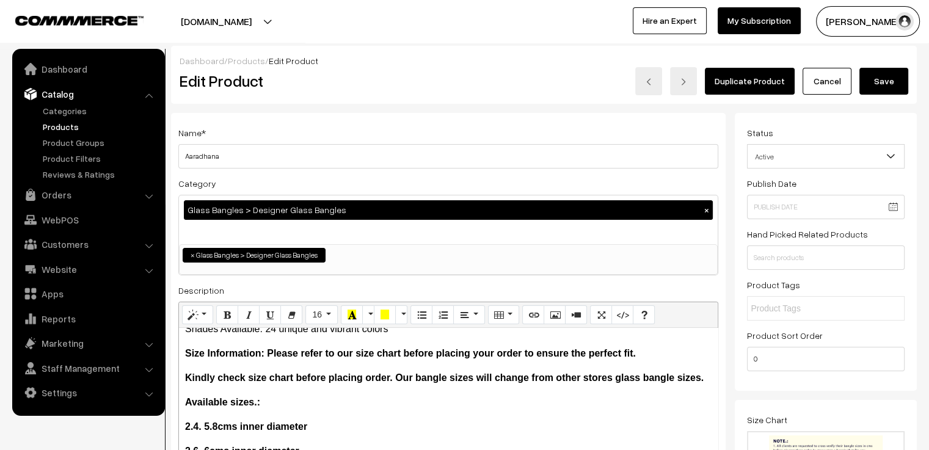
type input "7"
click at [879, 79] on button "Save" at bounding box center [883, 81] width 49 height 27
